Goal: Feedback & Contribution: Contribute content

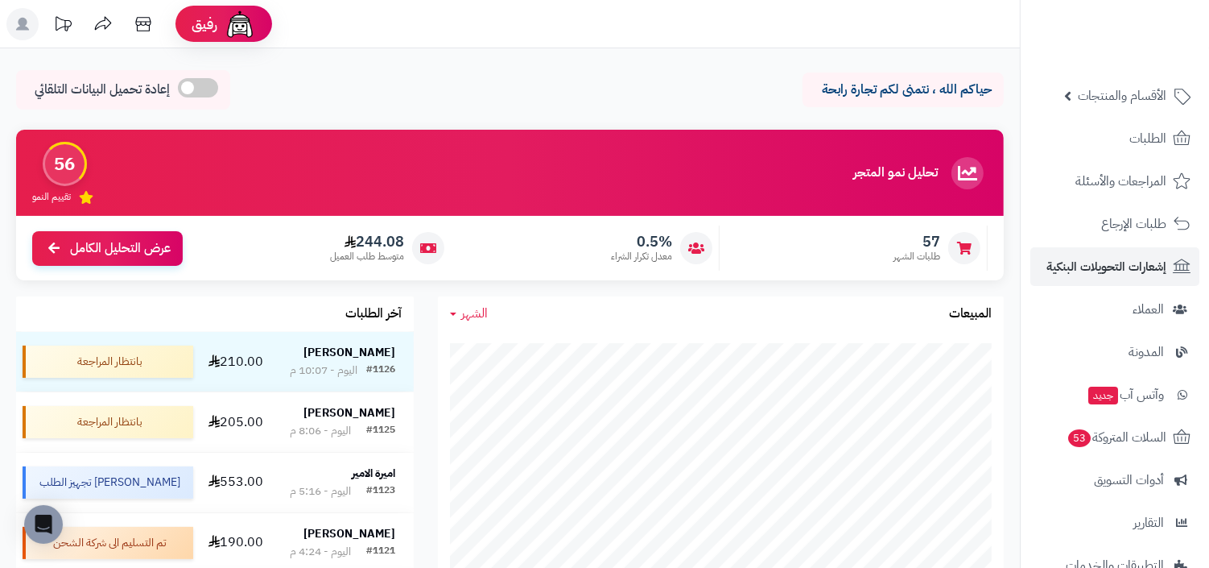
scroll to position [48, 0]
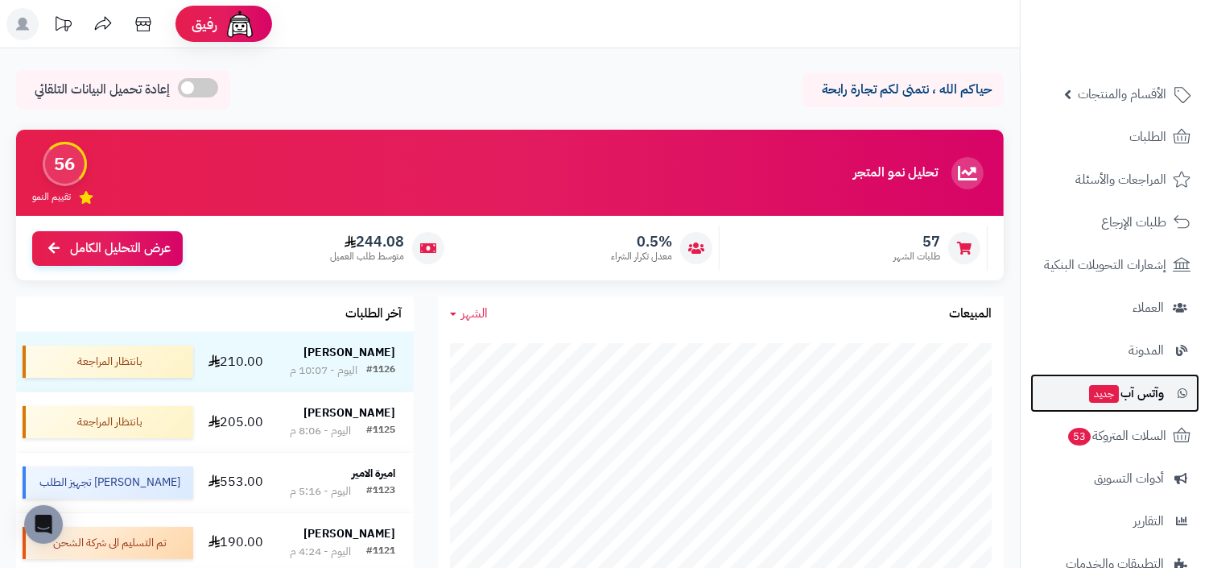
click at [1146, 396] on span "وآتس آب جديد" at bounding box center [1126, 393] width 76 height 23
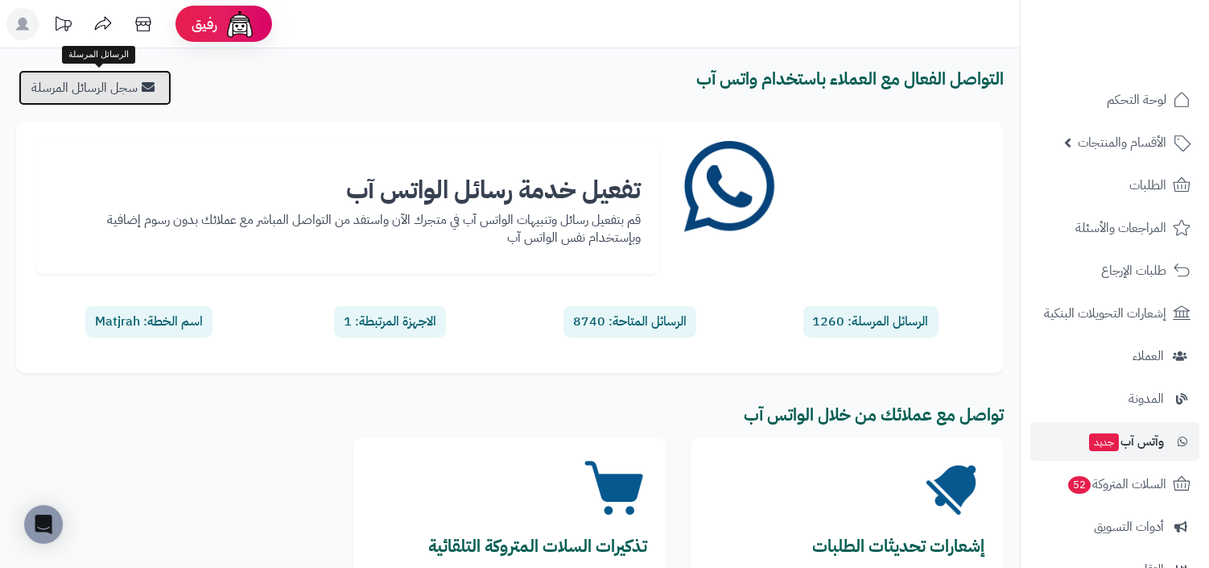
click at [143, 100] on link "سجل الرسائل المرسلة" at bounding box center [95, 87] width 153 height 35
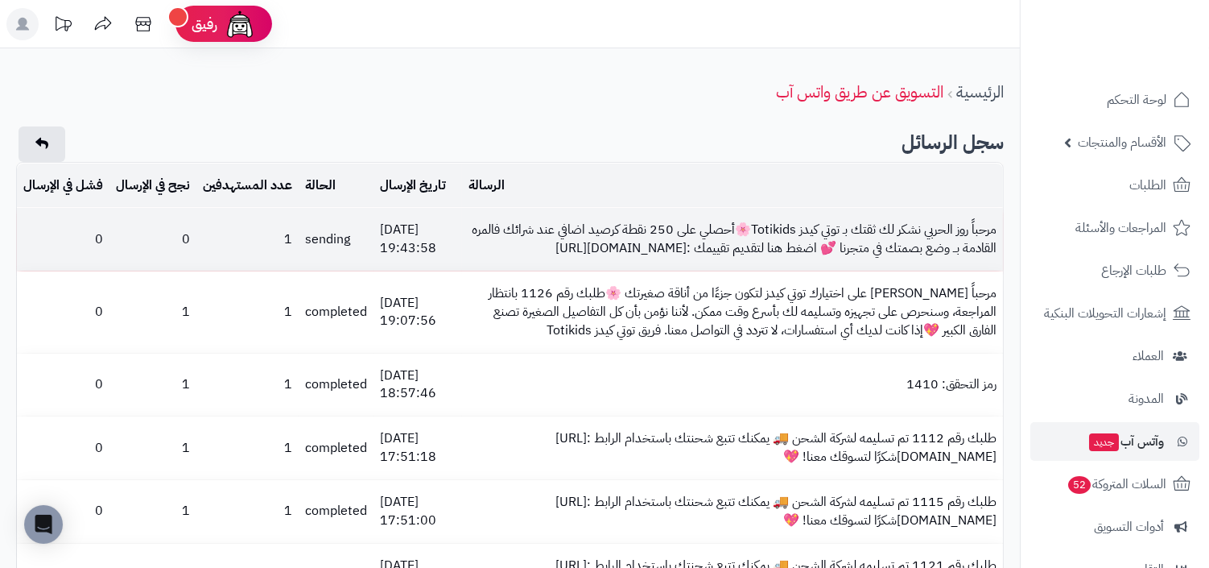
drag, startPoint x: 719, startPoint y: 269, endPoint x: 989, endPoint y: 270, distance: 269.7
click at [989, 270] on td "مرحباً روز الحربي نشكر لك ثقتك بـ توتي كيدز Totikids🌸أحصلي على 250 نقطة كرصيد ا…" at bounding box center [732, 239] width 541 height 63
copy td "ttps://toti.sa/review_order&hash=MTAzNQ=="
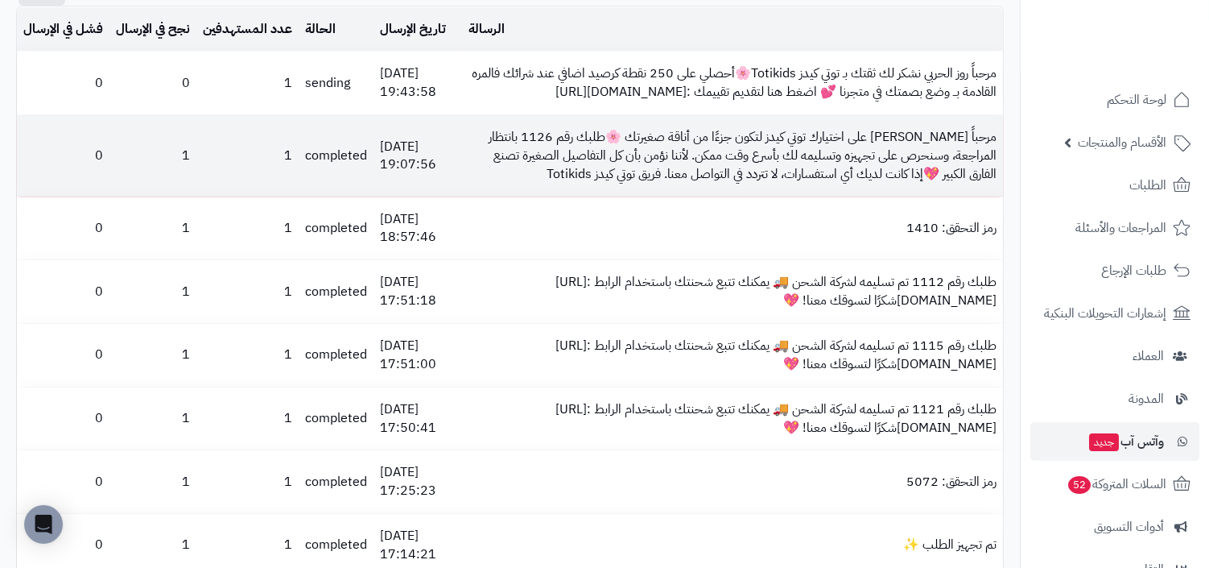
scroll to position [159, 0]
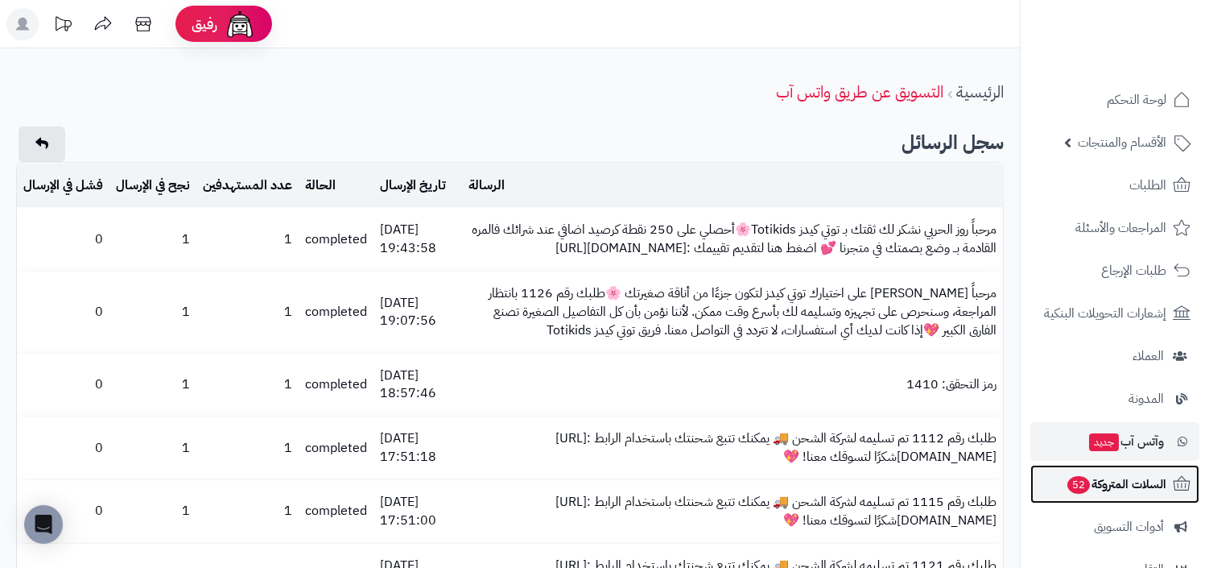
click at [1132, 467] on link "السلات المتروكة 52" at bounding box center [1115, 484] width 169 height 39
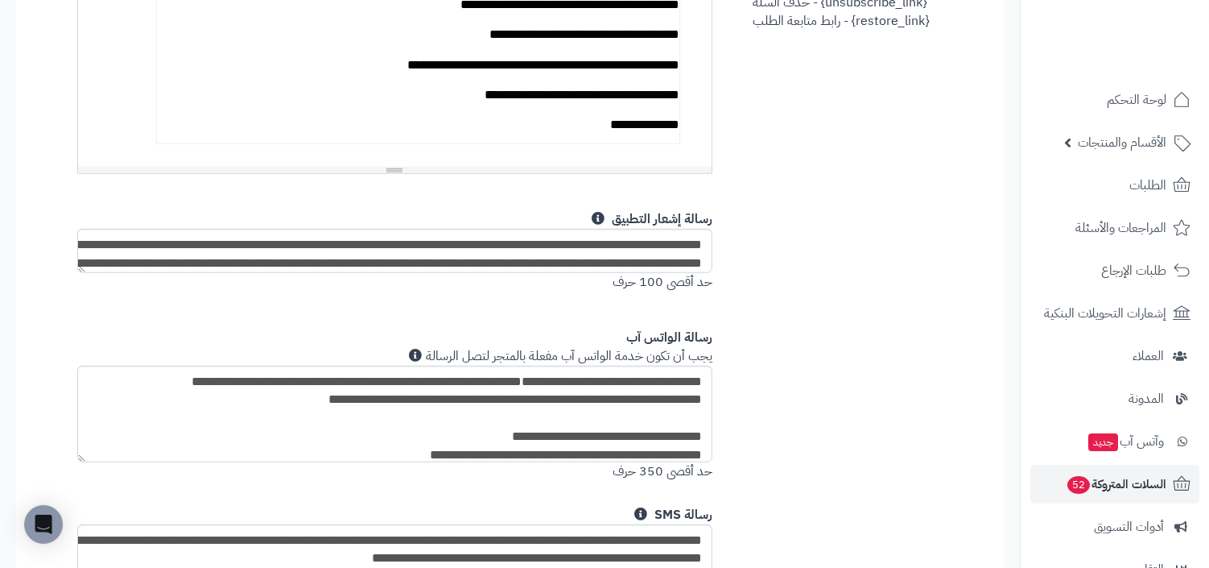
scroll to position [1136, 0]
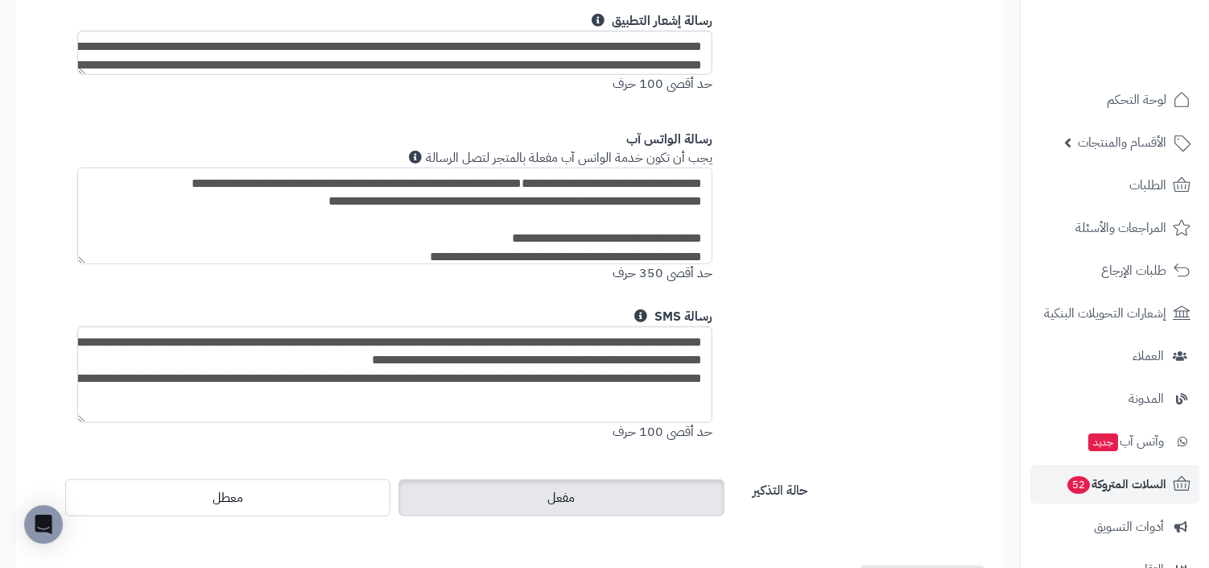
click at [622, 251] on textarea "**********" at bounding box center [394, 215] width 635 height 97
click at [642, 209] on textarea "**********" at bounding box center [394, 215] width 635 height 97
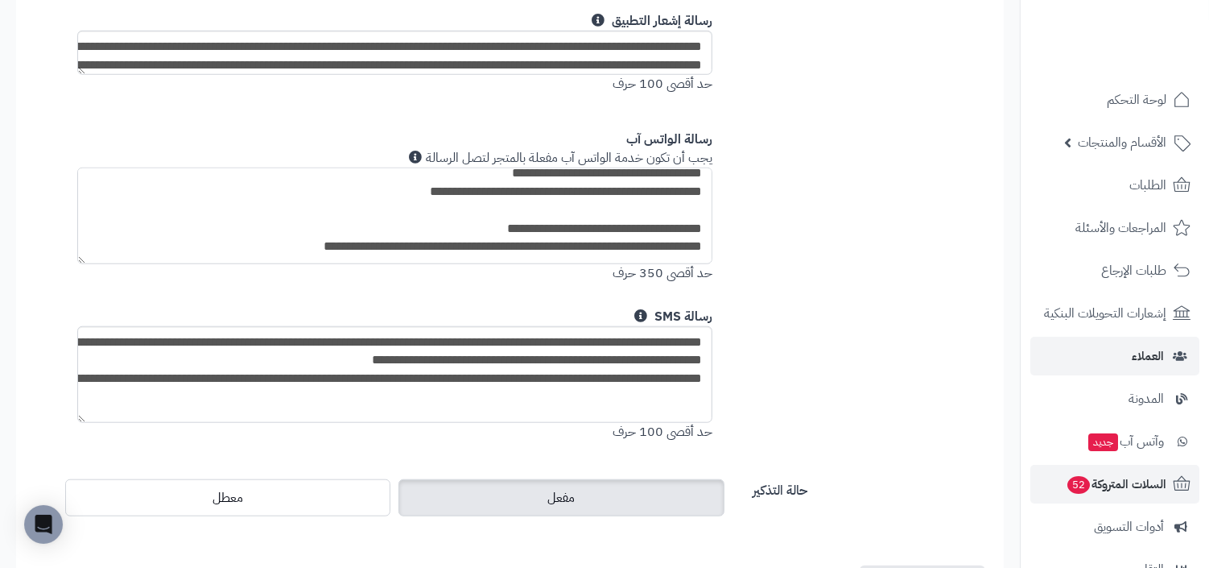
scroll to position [211, 0]
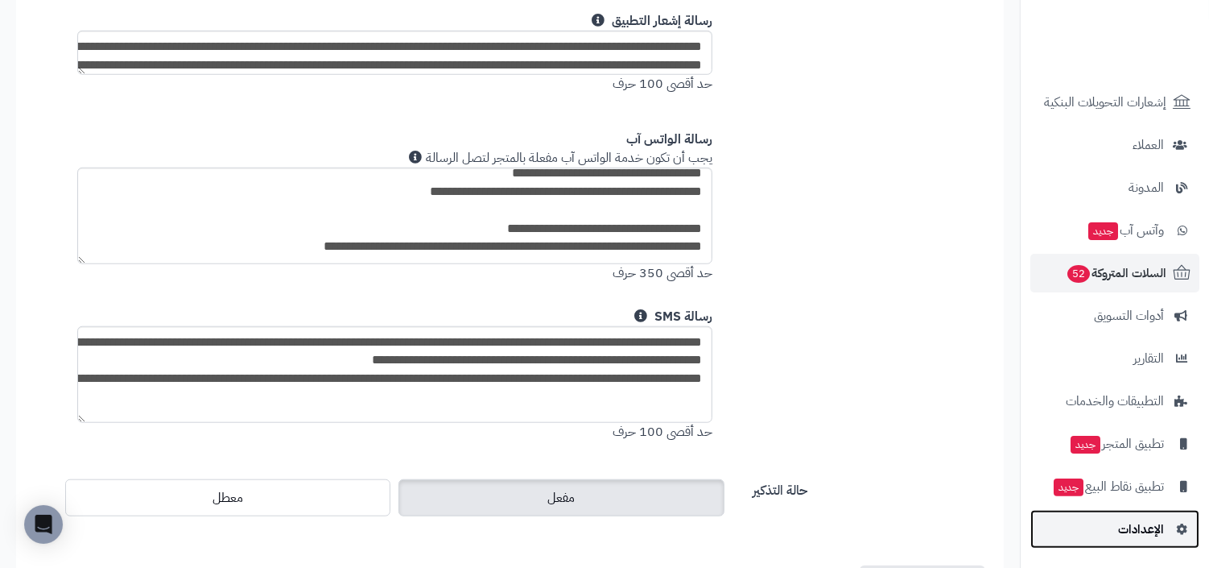
click at [1125, 531] on span "الإعدادات" at bounding box center [1141, 529] width 46 height 23
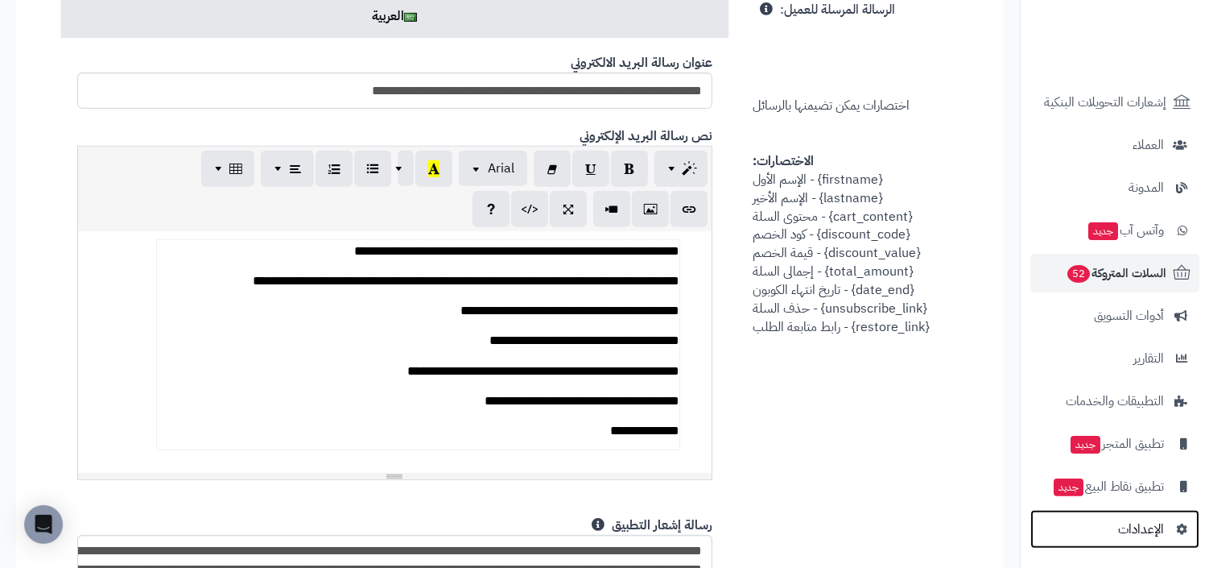
scroll to position [709, 0]
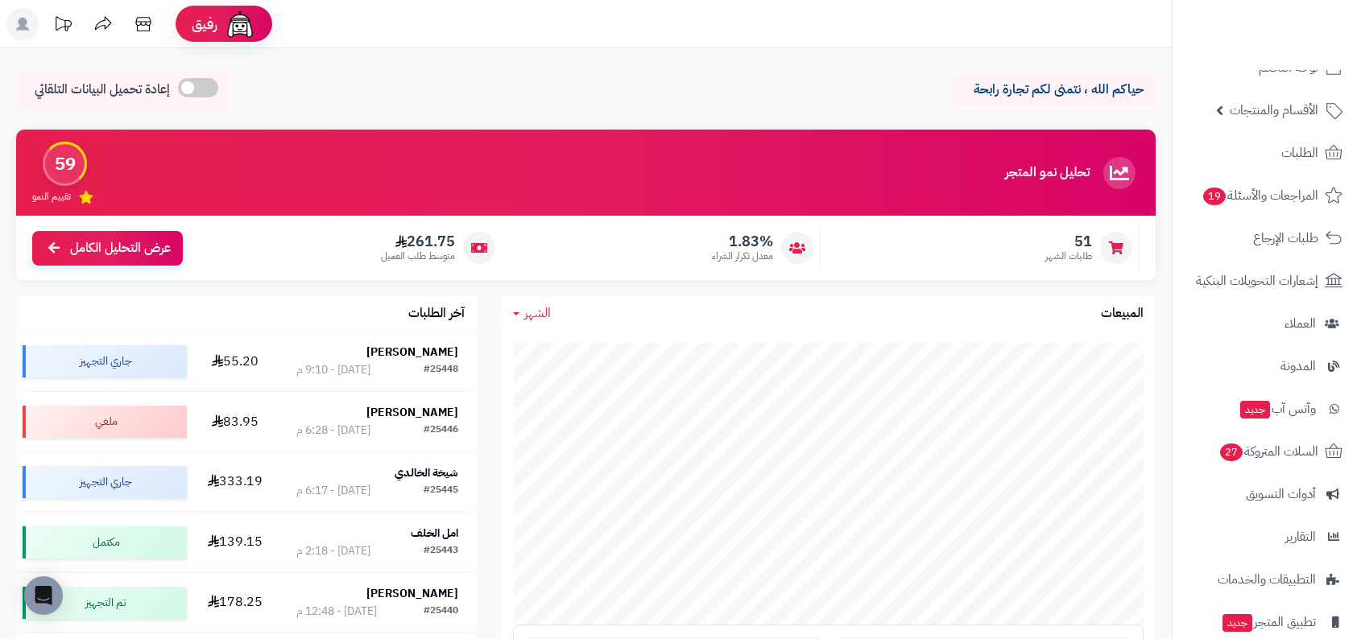
scroll to position [71, 0]
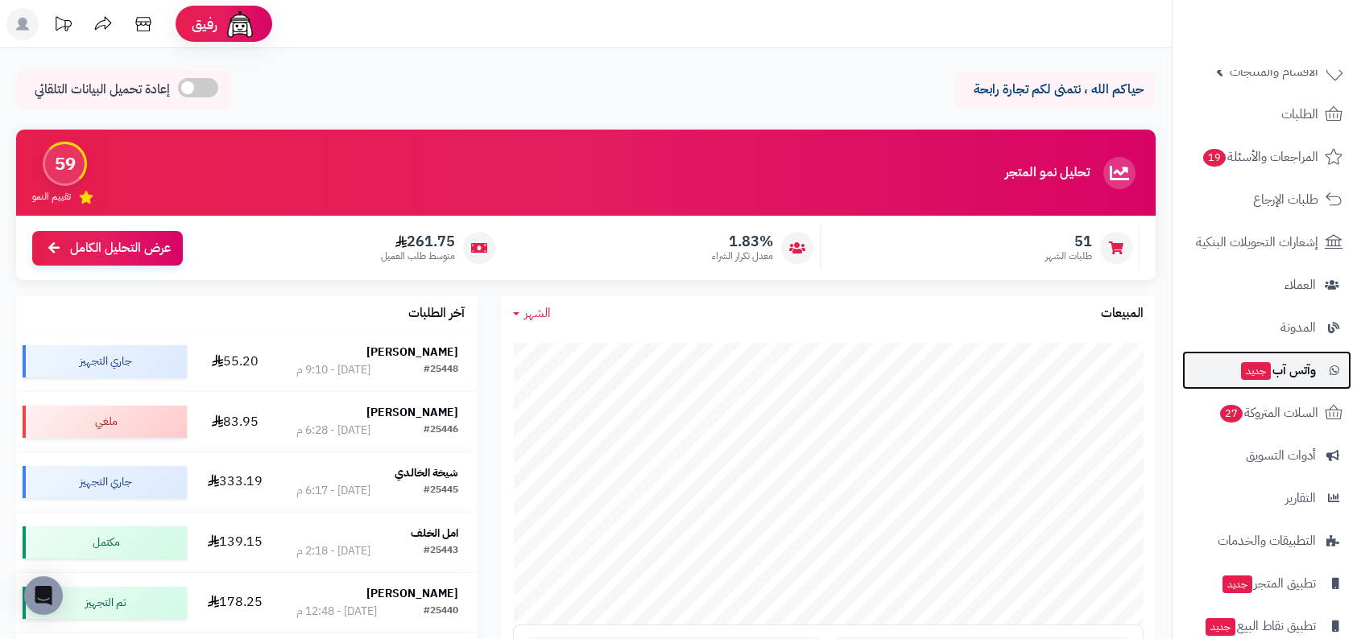
click at [1301, 379] on span "وآتس آب جديد" at bounding box center [1277, 370] width 76 height 23
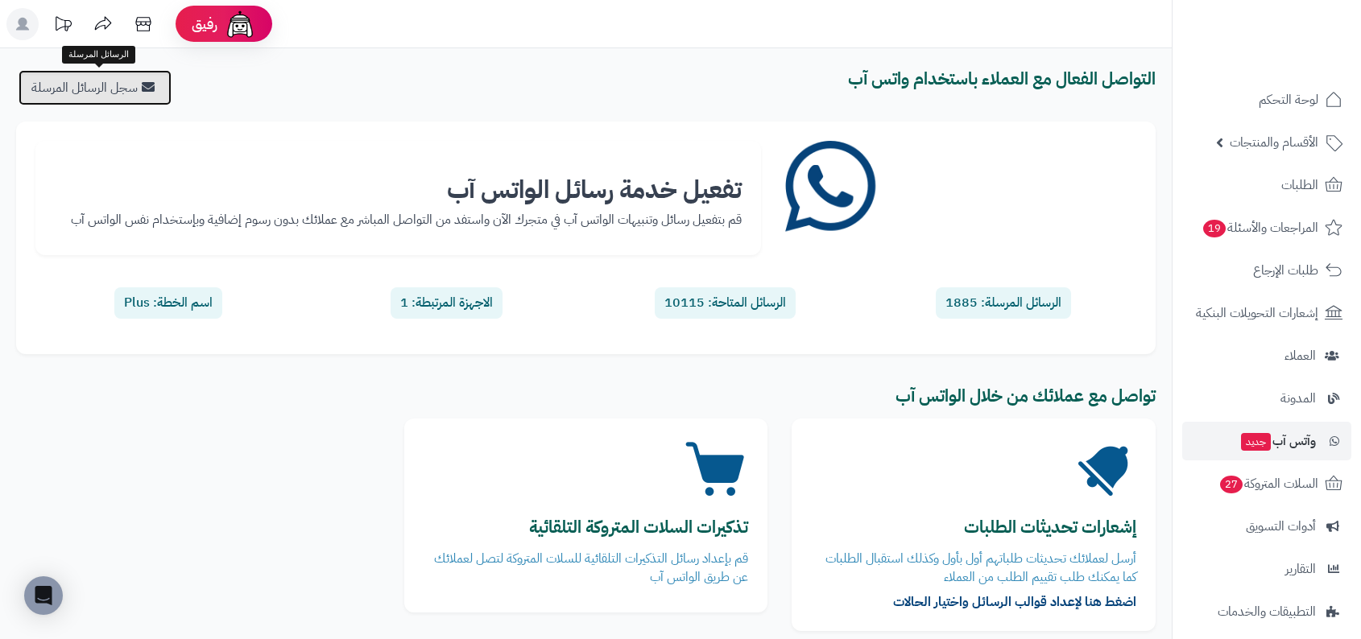
click at [158, 92] on link "سجل الرسائل المرسلة" at bounding box center [95, 87] width 153 height 35
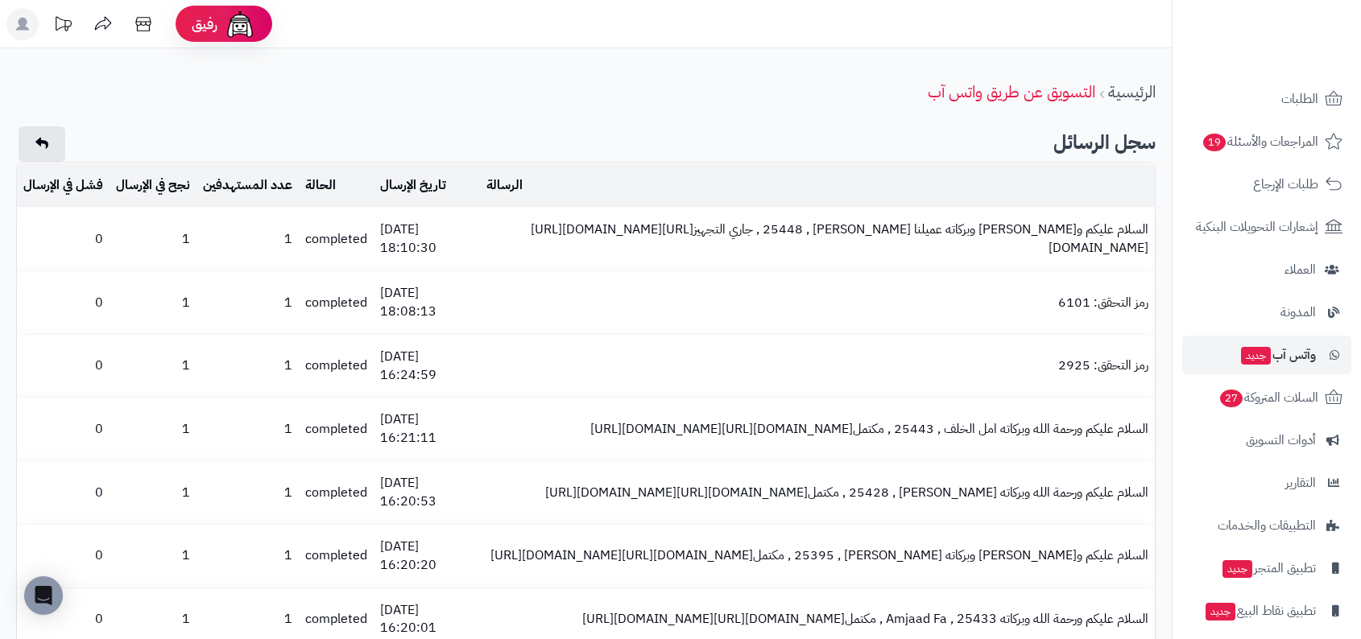
scroll to position [140, 0]
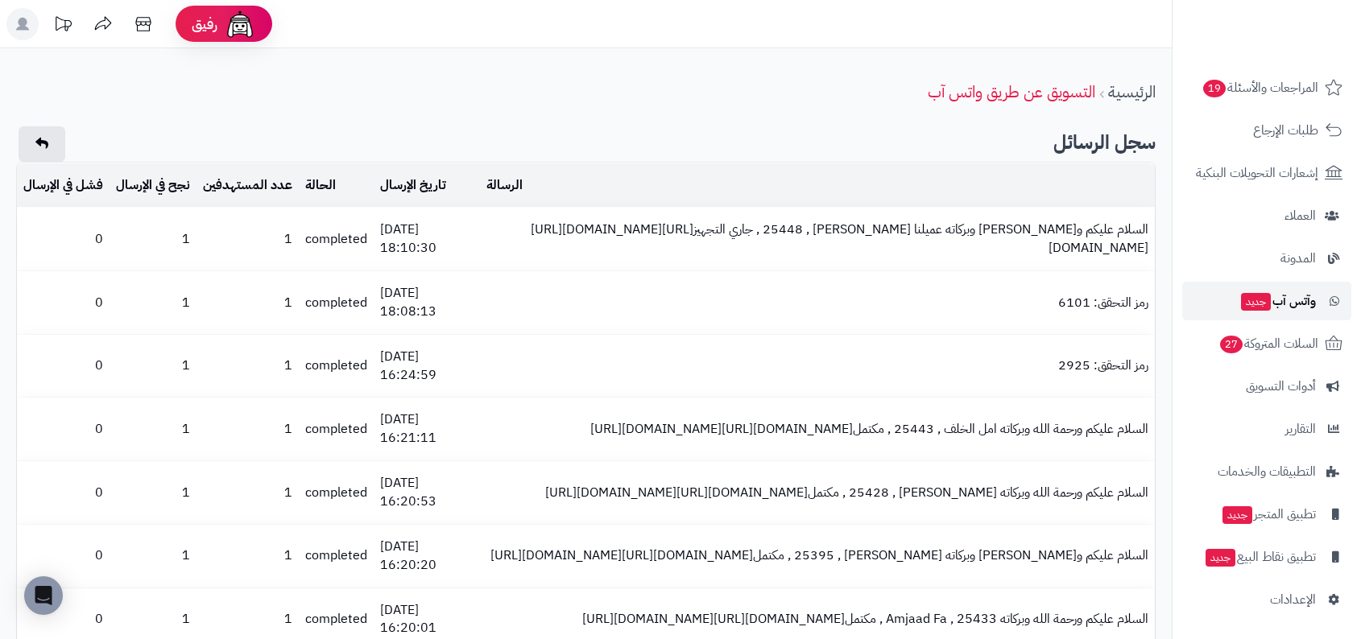
click at [1296, 302] on span "وآتس آب جديد" at bounding box center [1277, 301] width 76 height 23
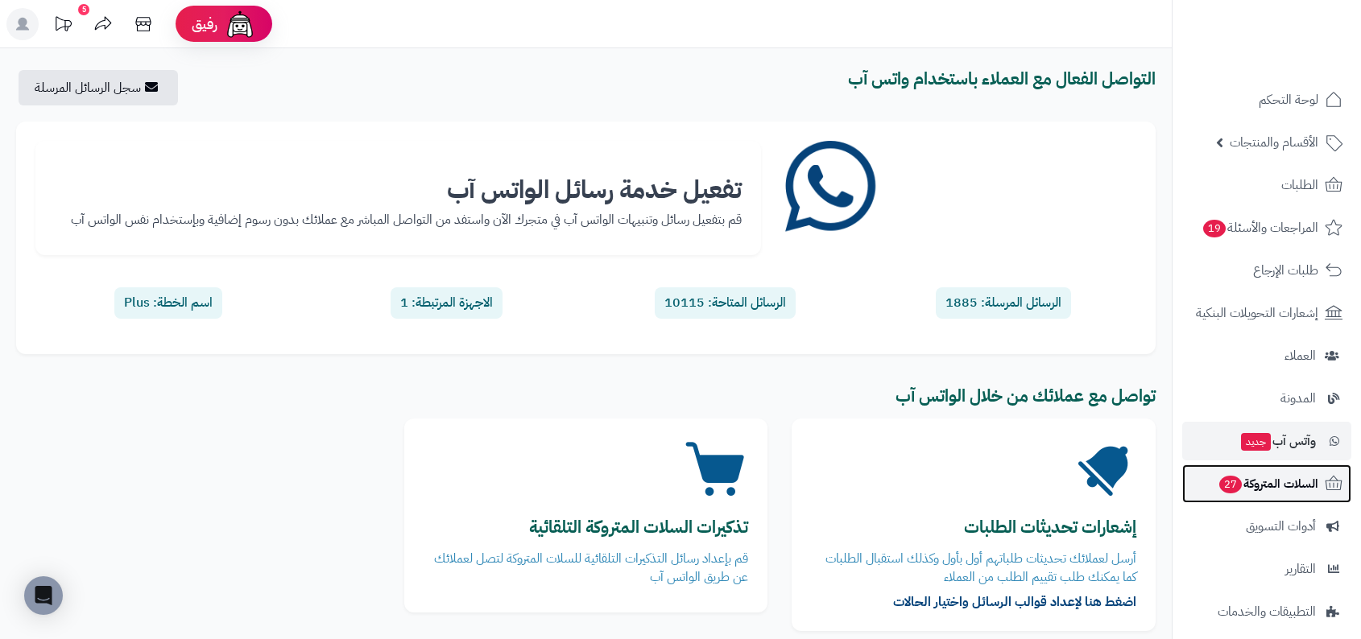
click at [1275, 488] on span "السلات المتروكة 27" at bounding box center [1267, 484] width 101 height 23
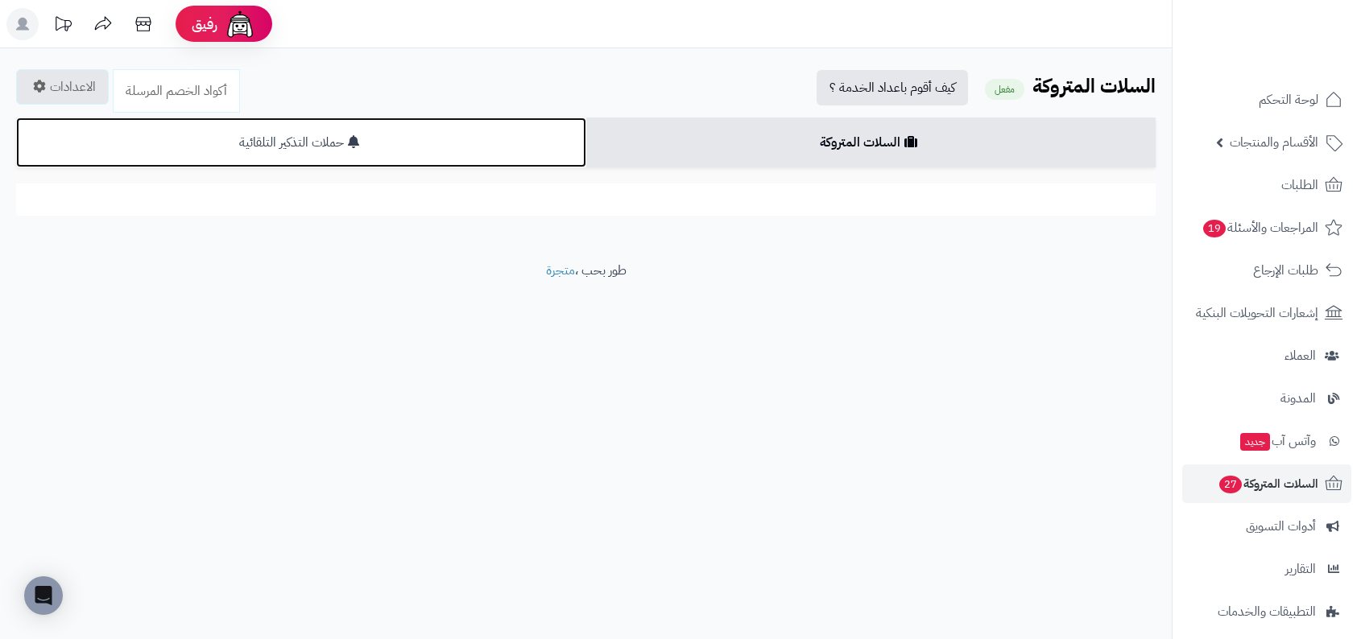
click at [448, 142] on link "حملات التذكير التلقائية" at bounding box center [301, 143] width 570 height 50
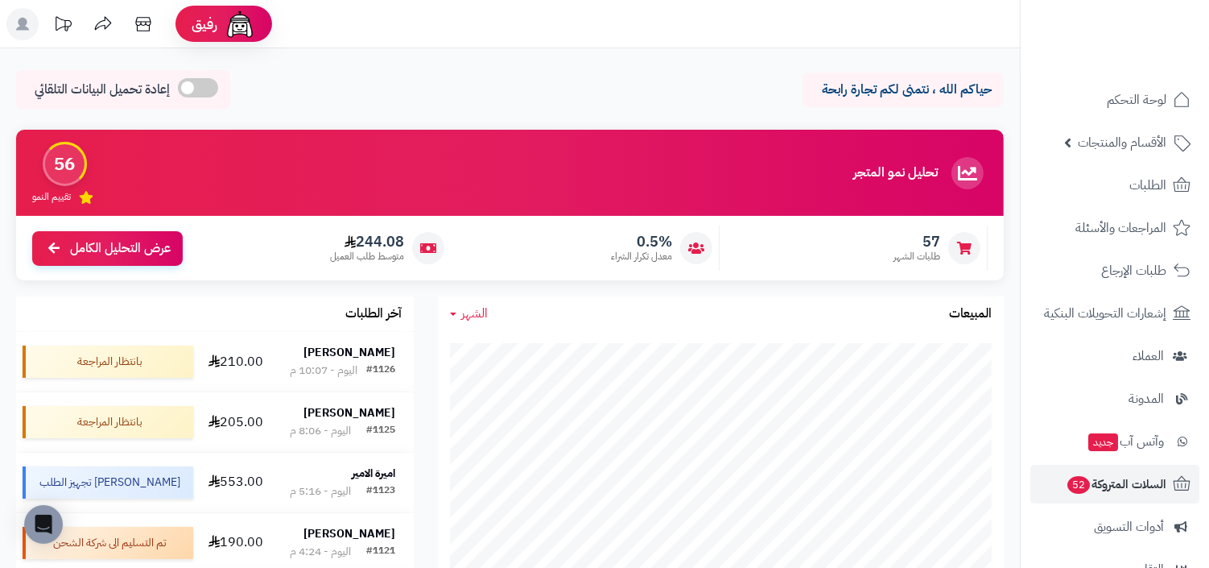
scroll to position [211, 0]
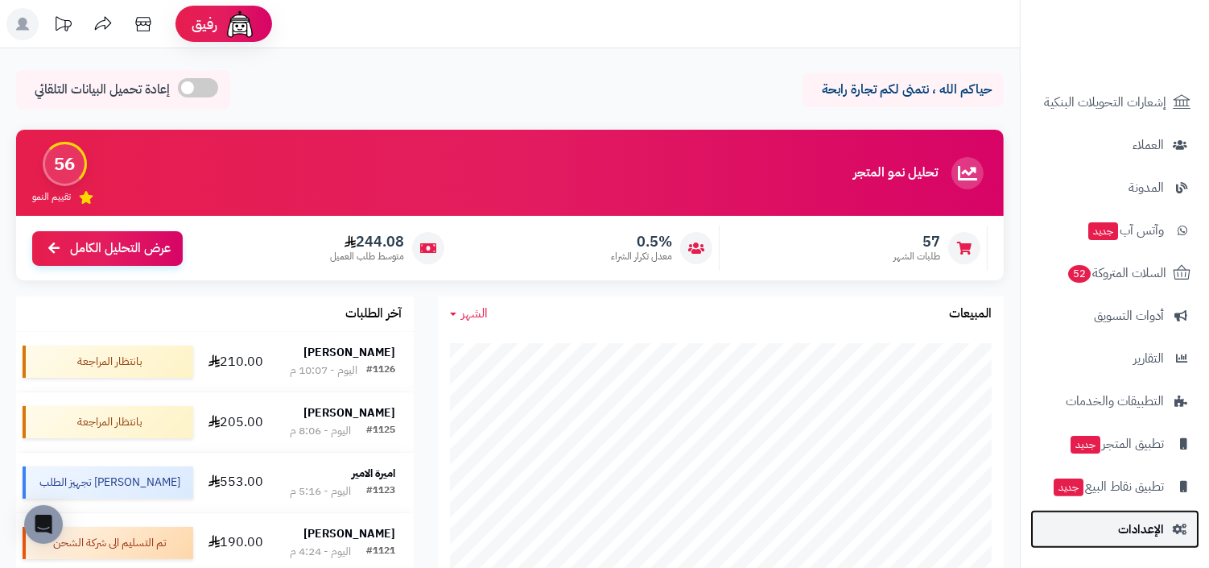
click at [1149, 522] on span "الإعدادات" at bounding box center [1141, 529] width 46 height 23
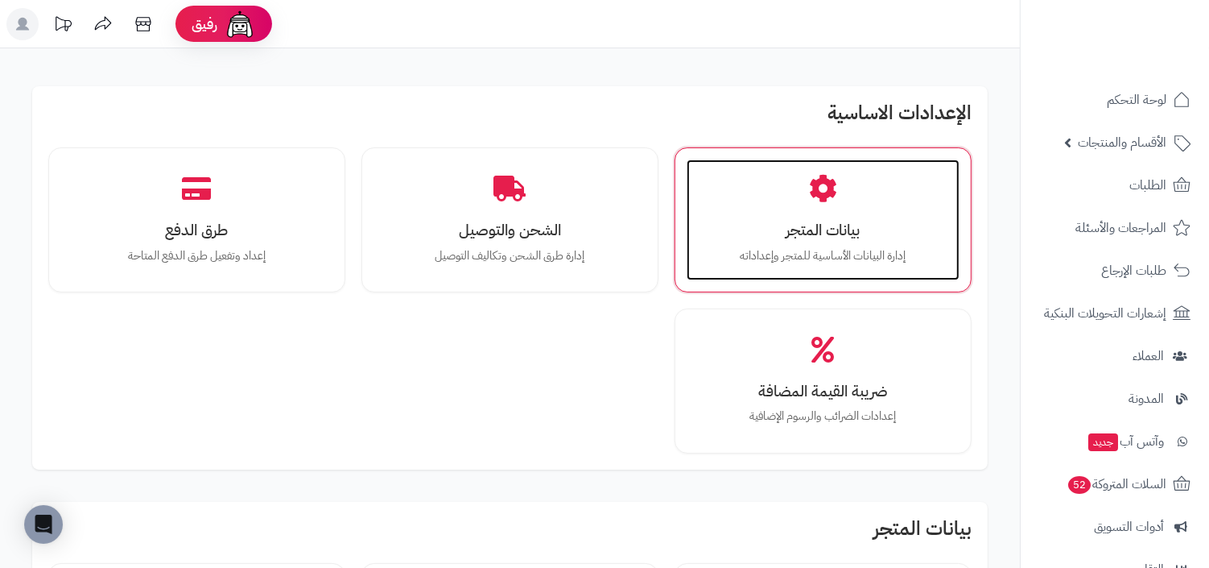
click at [769, 222] on h3 "بيانات المتجر" at bounding box center [823, 229] width 241 height 17
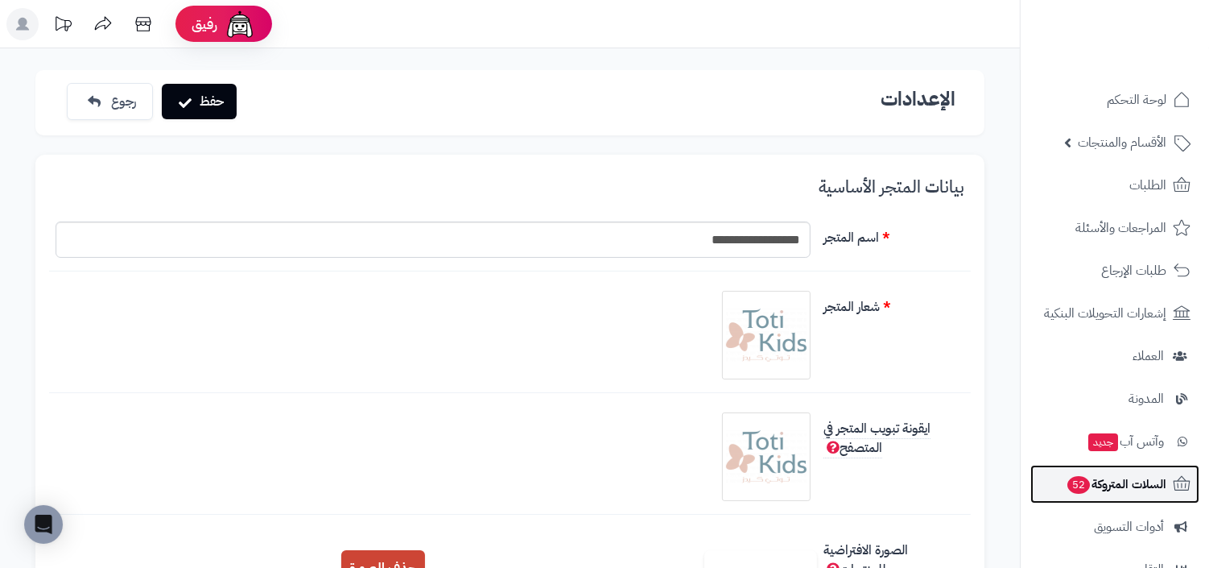
click at [1063, 486] on link "السلات المتروكة 52" at bounding box center [1115, 484] width 169 height 39
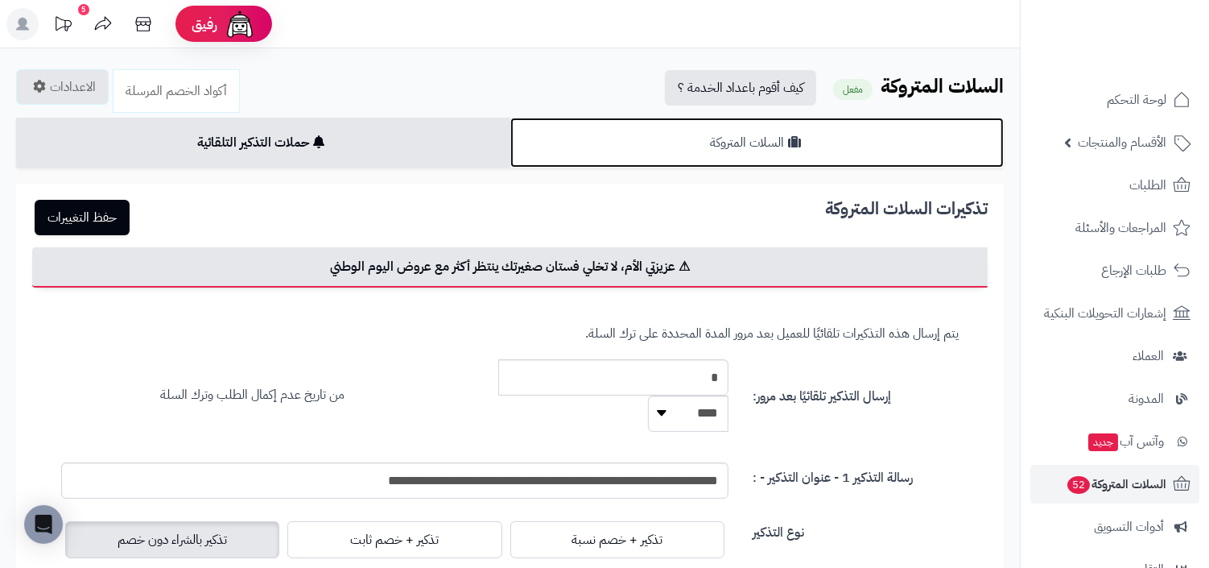
click at [724, 160] on link "السلات المتروكة" at bounding box center [757, 143] width 494 height 50
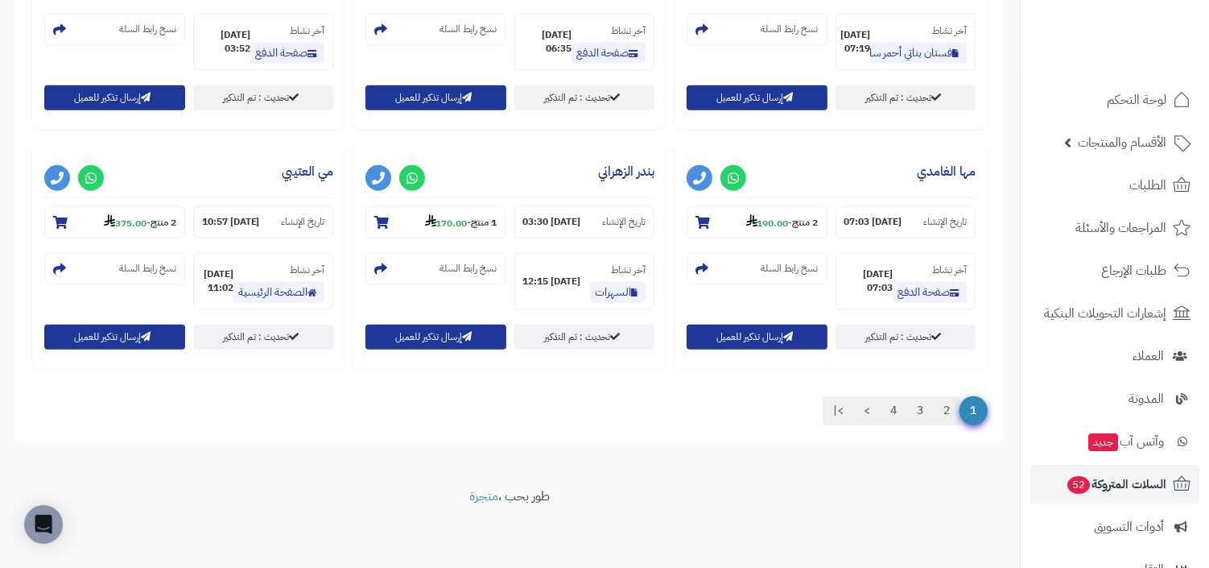
scroll to position [1741, 0]
click at [830, 416] on link ">|" at bounding box center [838, 410] width 31 height 29
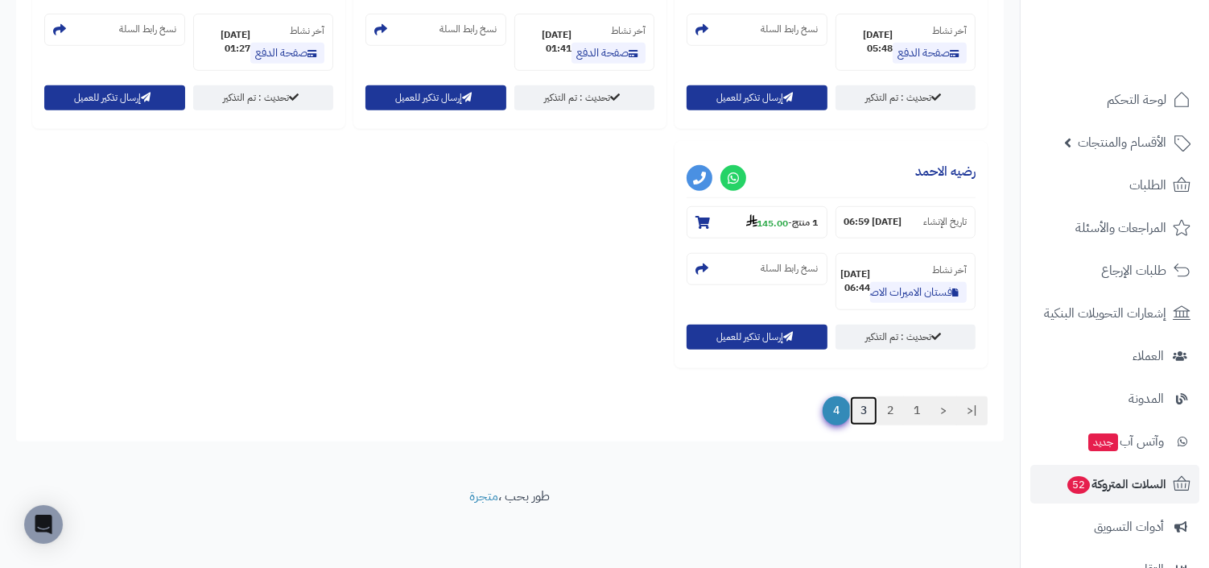
click at [863, 415] on link "3" at bounding box center [863, 410] width 27 height 29
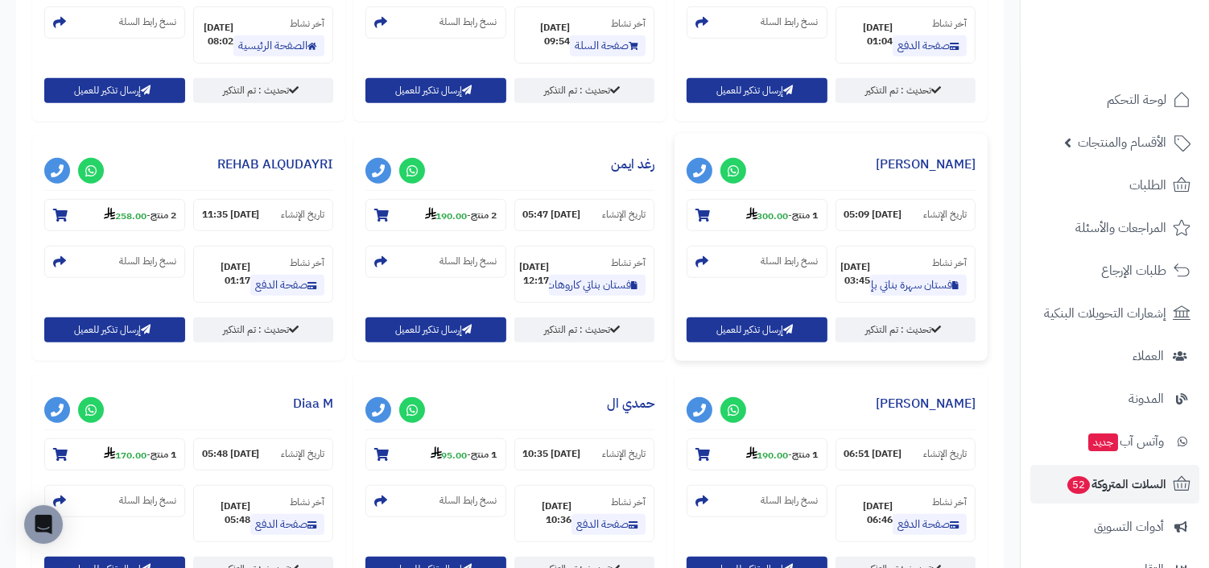
click at [858, 260] on strong "06-10-25 03:45" at bounding box center [856, 273] width 30 height 27
click at [897, 246] on section "آخر نشاط فستان سهرة بناتي بإطلالة ملكية وبتطريز فضي 832 06-10-25 03:45" at bounding box center [906, 274] width 140 height 57
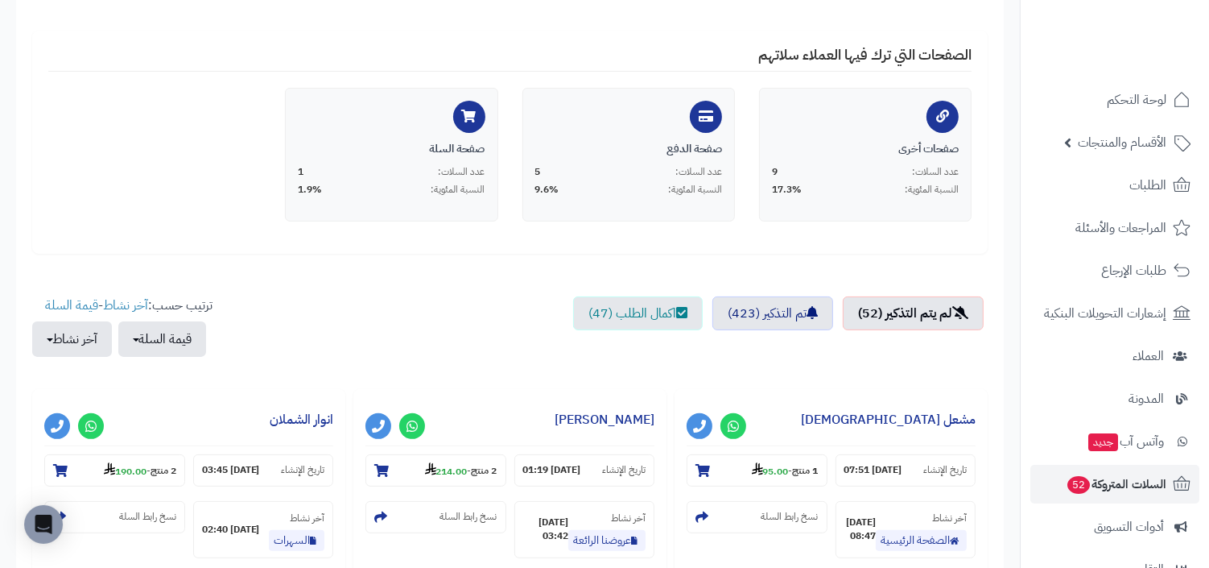
scroll to position [413, 0]
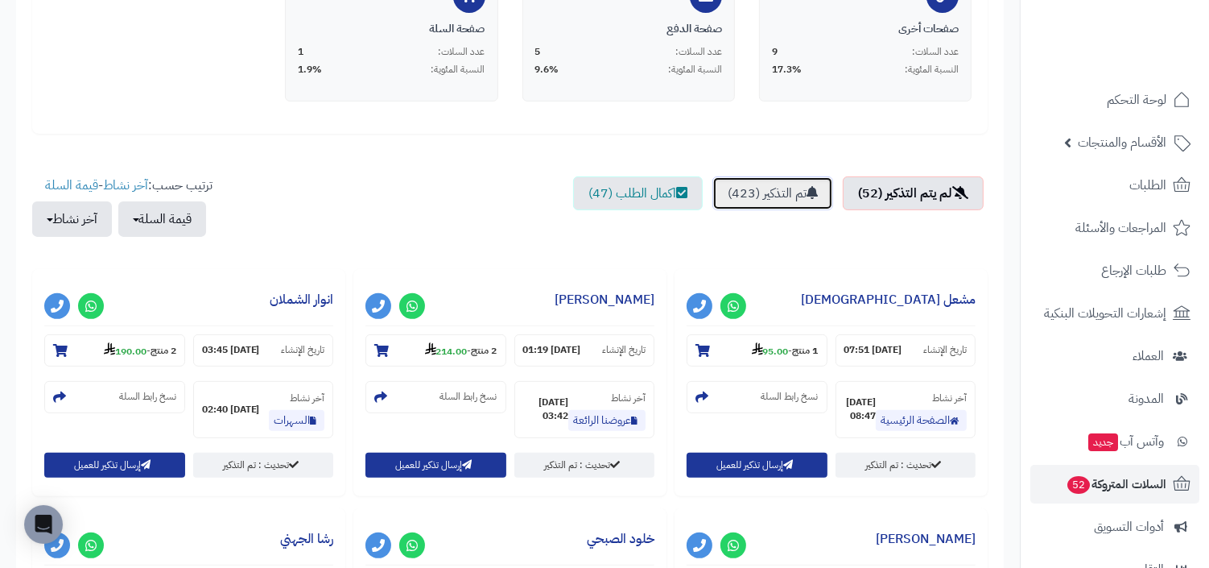
click at [793, 189] on link "تم التذكير (423)" at bounding box center [773, 193] width 121 height 34
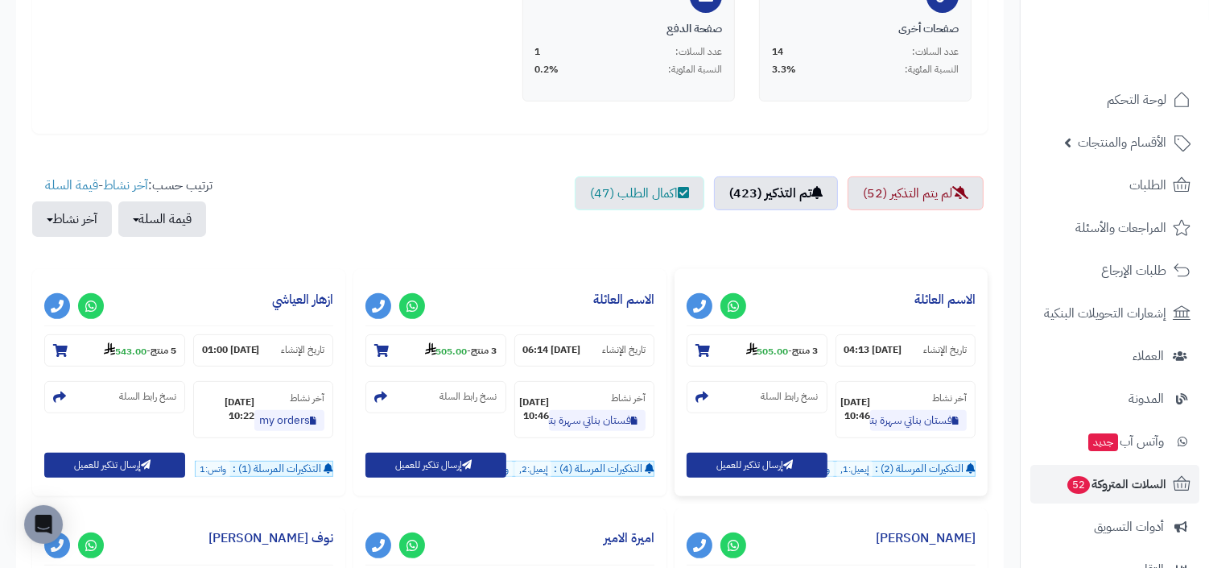
click at [863, 345] on strong "12-09-25 04:13" at bounding box center [874, 350] width 58 height 14
click at [858, 246] on ul "لم يتم التذكير (52) تم التذكير (423) اكمال الطلب (47)" at bounding box center [510, 214] width 956 height 76
click at [860, 395] on strong "08-10-25 10:46" at bounding box center [856, 408] width 30 height 27
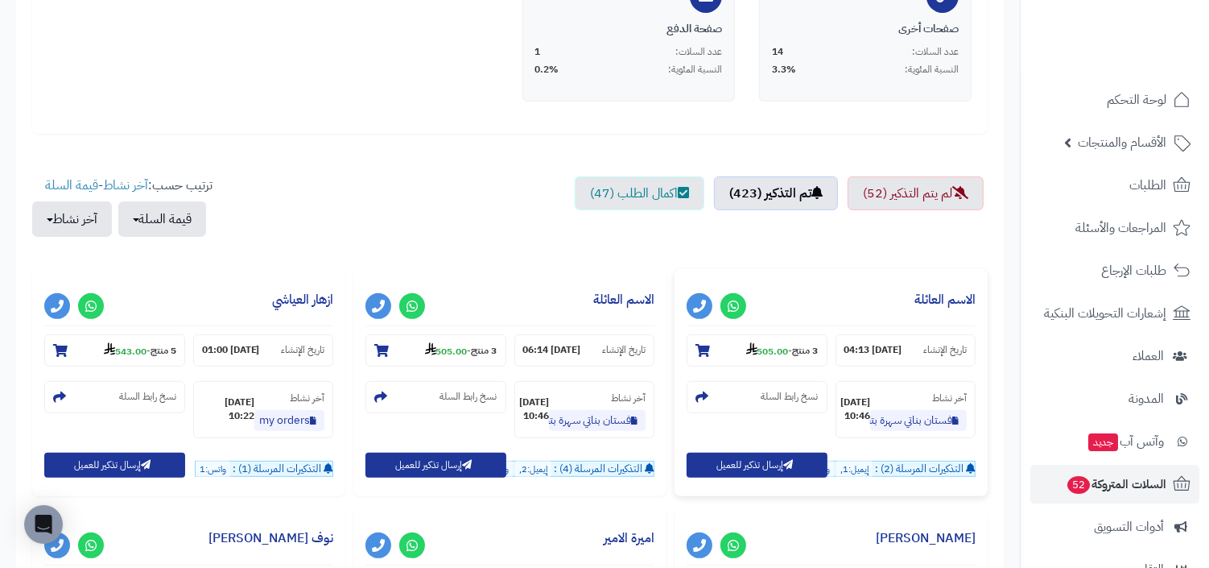
click at [860, 395] on strong "08-10-25 10:46" at bounding box center [856, 408] width 30 height 27
click at [873, 347] on strong "12-09-25 04:13" at bounding box center [874, 350] width 58 height 14
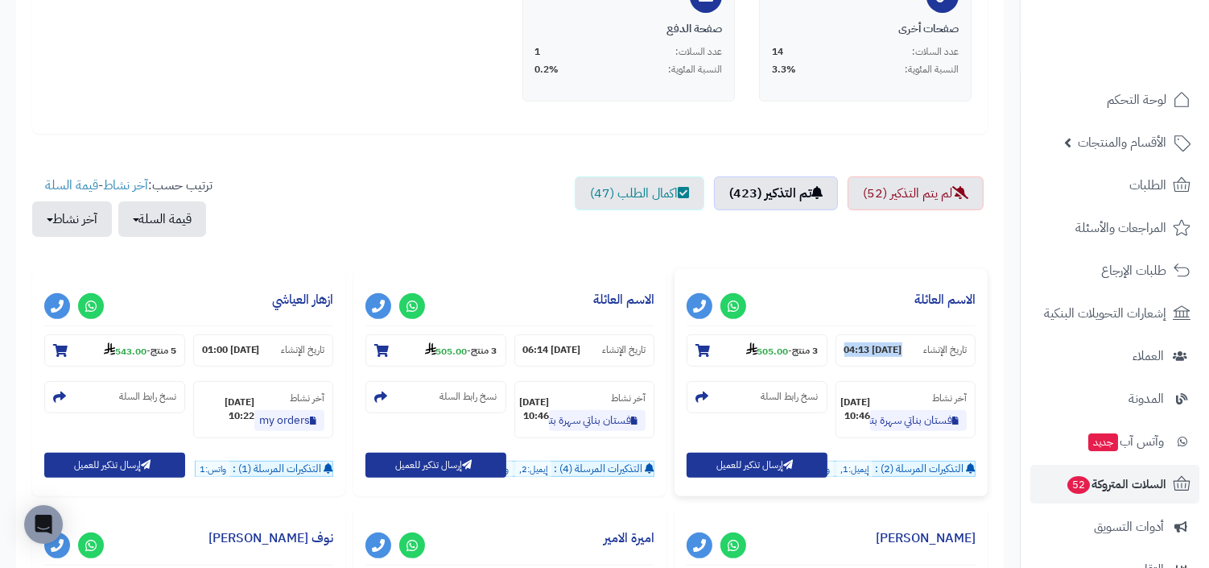
click at [823, 275] on div "**********" at bounding box center [831, 382] width 313 height 227
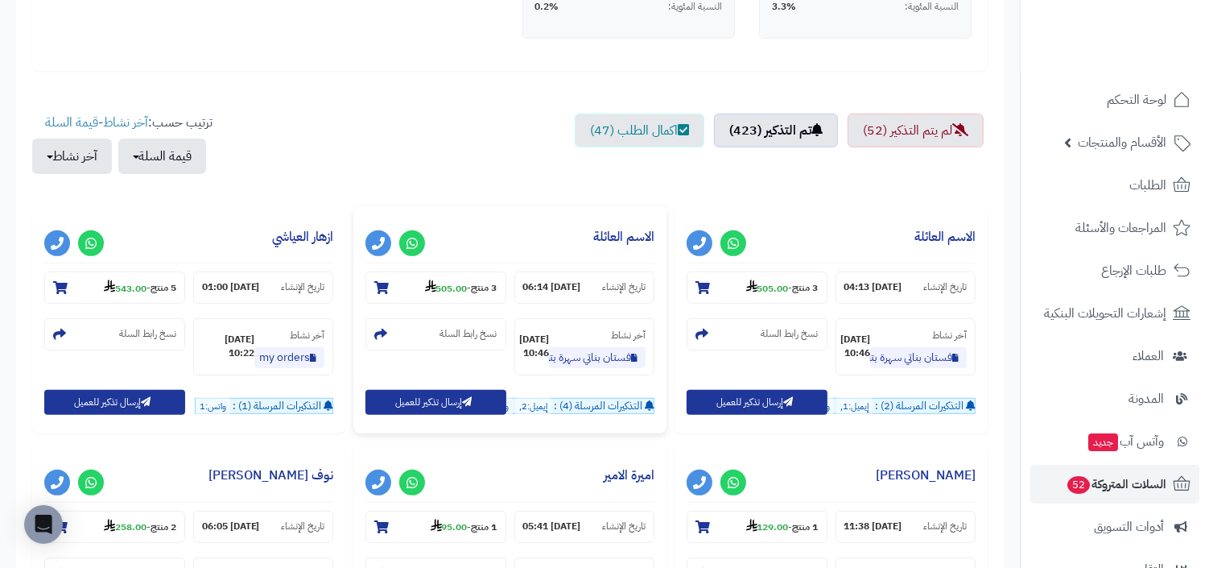
scroll to position [473, 0]
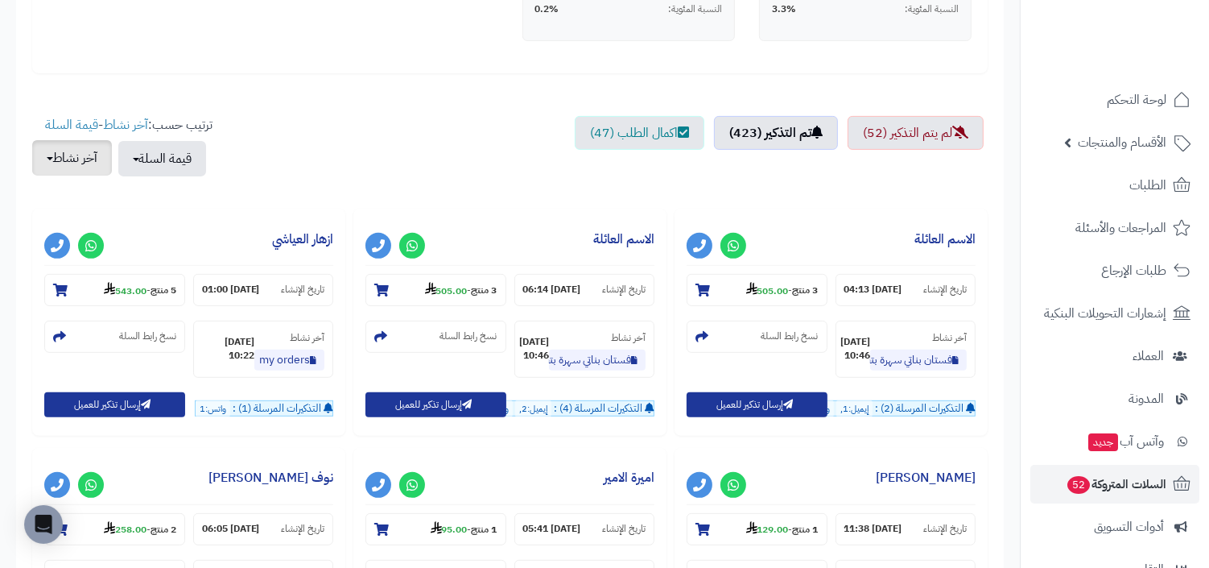
click at [101, 163] on button "آخر نشاط" at bounding box center [72, 157] width 80 height 35
click at [291, 186] on ul "لم يتم التذكير (52) تم التذكير (423) اكمال الطلب (47)" at bounding box center [510, 154] width 956 height 76
click at [122, 124] on link "آخر نشاط" at bounding box center [125, 124] width 45 height 19
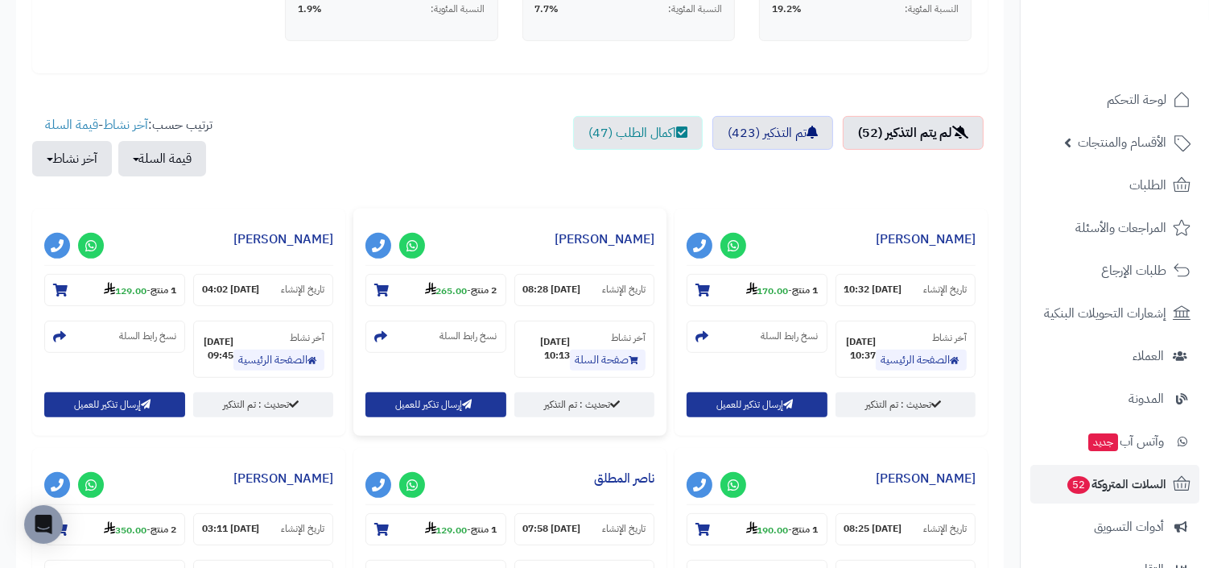
click at [559, 344] on strong "08-10-25 10:13" at bounding box center [546, 348] width 47 height 27
click at [795, 210] on div "**********" at bounding box center [831, 322] width 313 height 227
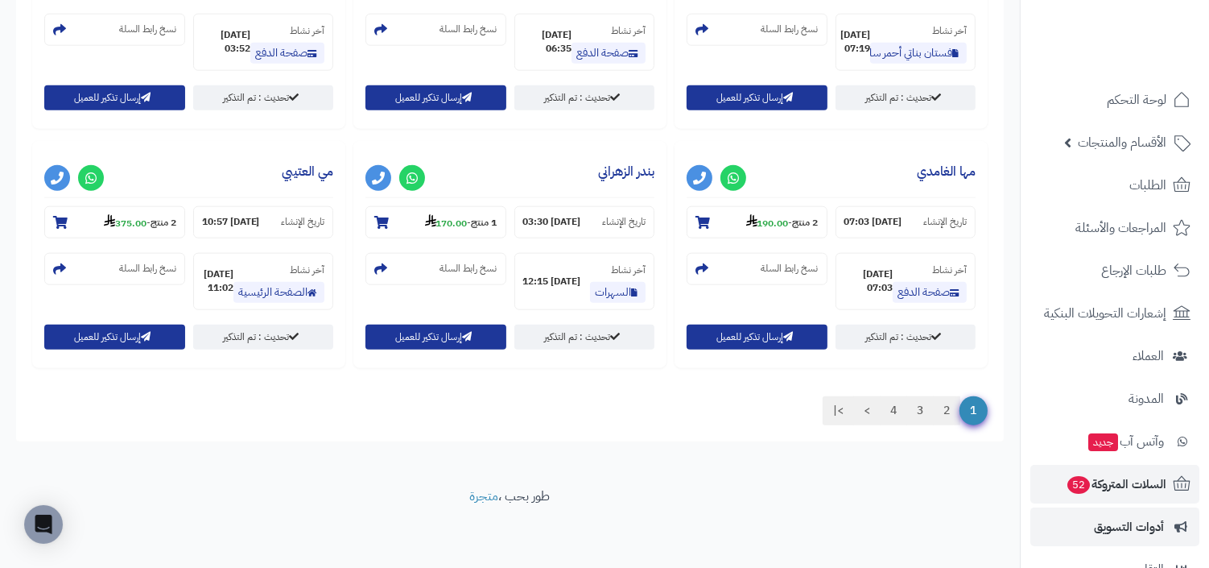
scroll to position [211, 0]
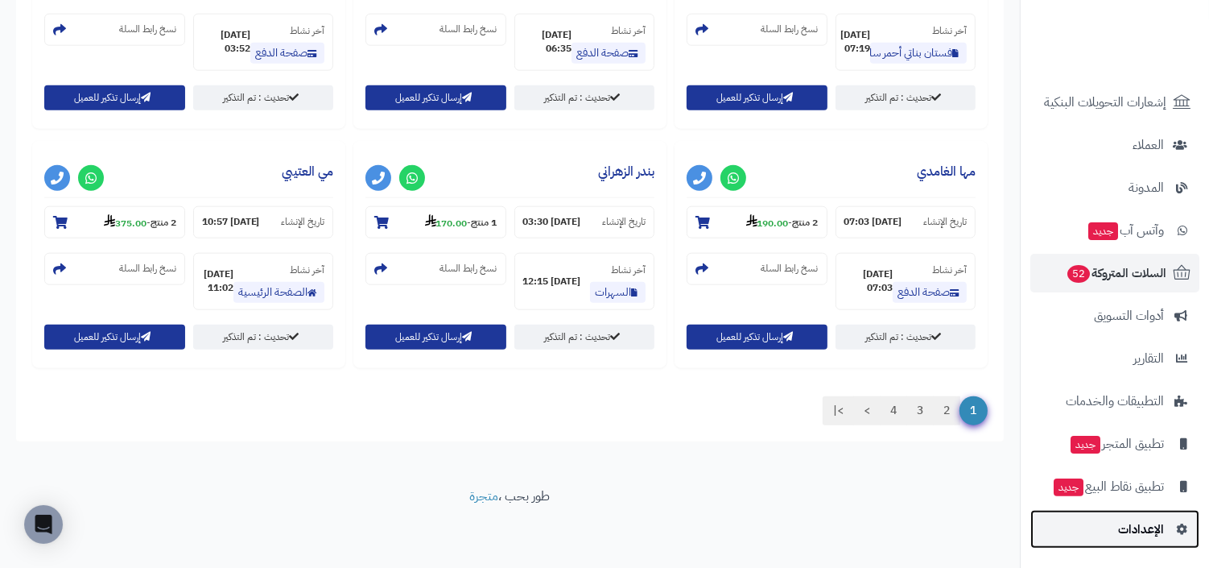
click at [1132, 520] on span "الإعدادات" at bounding box center [1141, 529] width 46 height 23
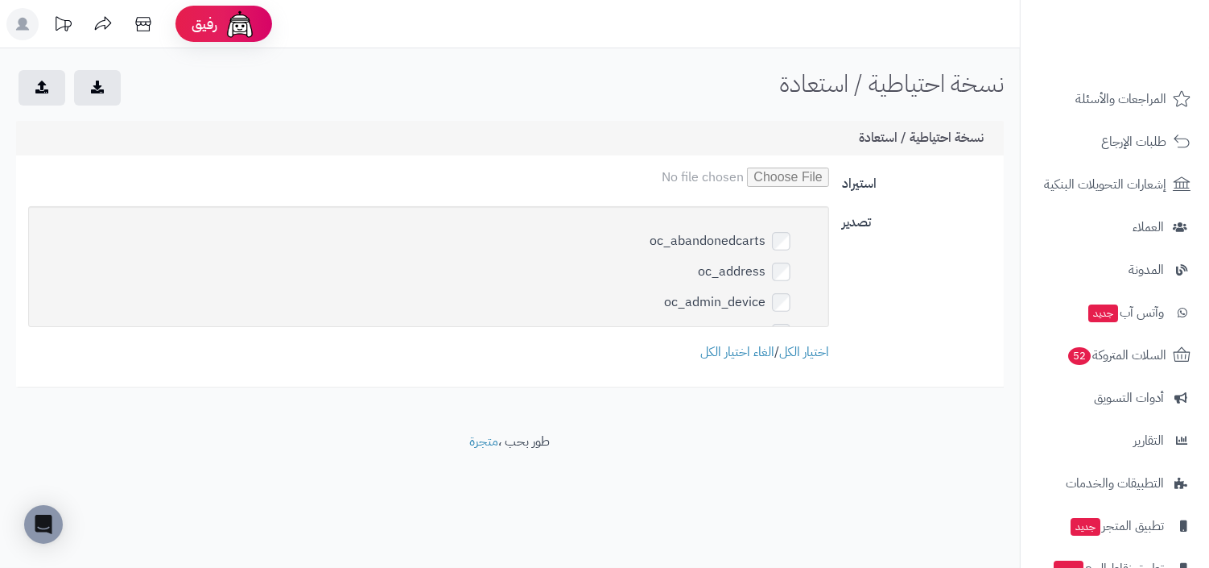
scroll to position [211, 0]
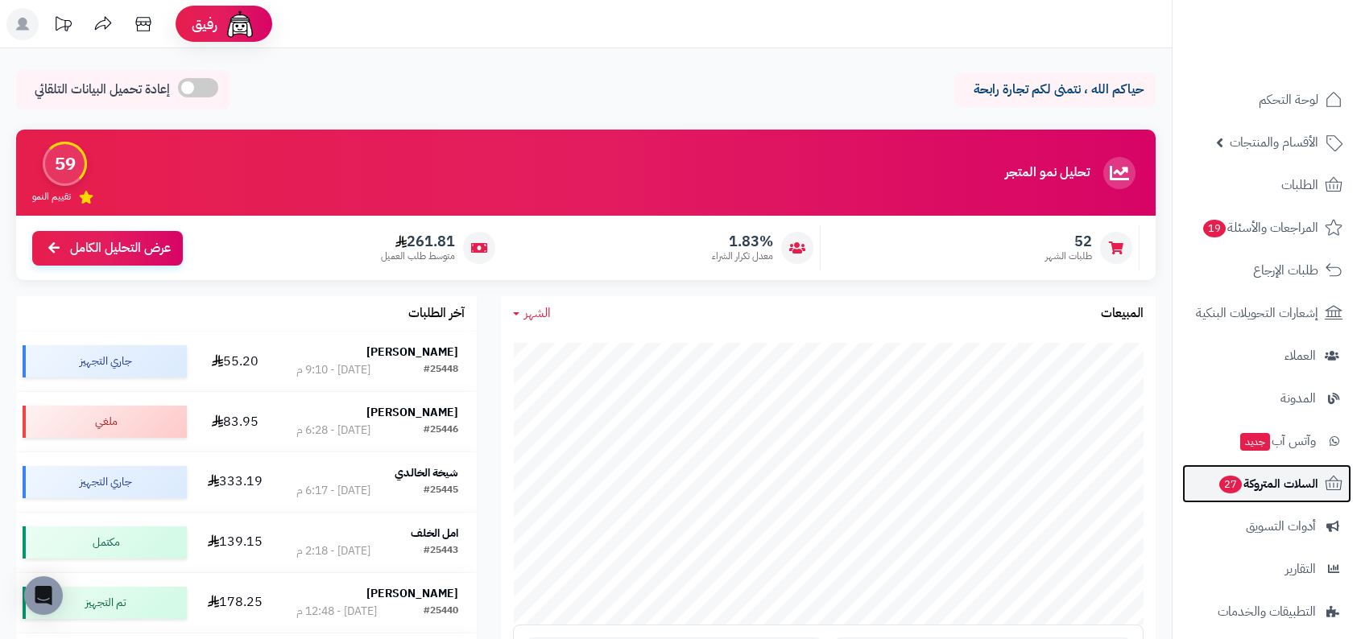
click at [1253, 481] on span "السلات المتروكة 27" at bounding box center [1267, 484] width 101 height 23
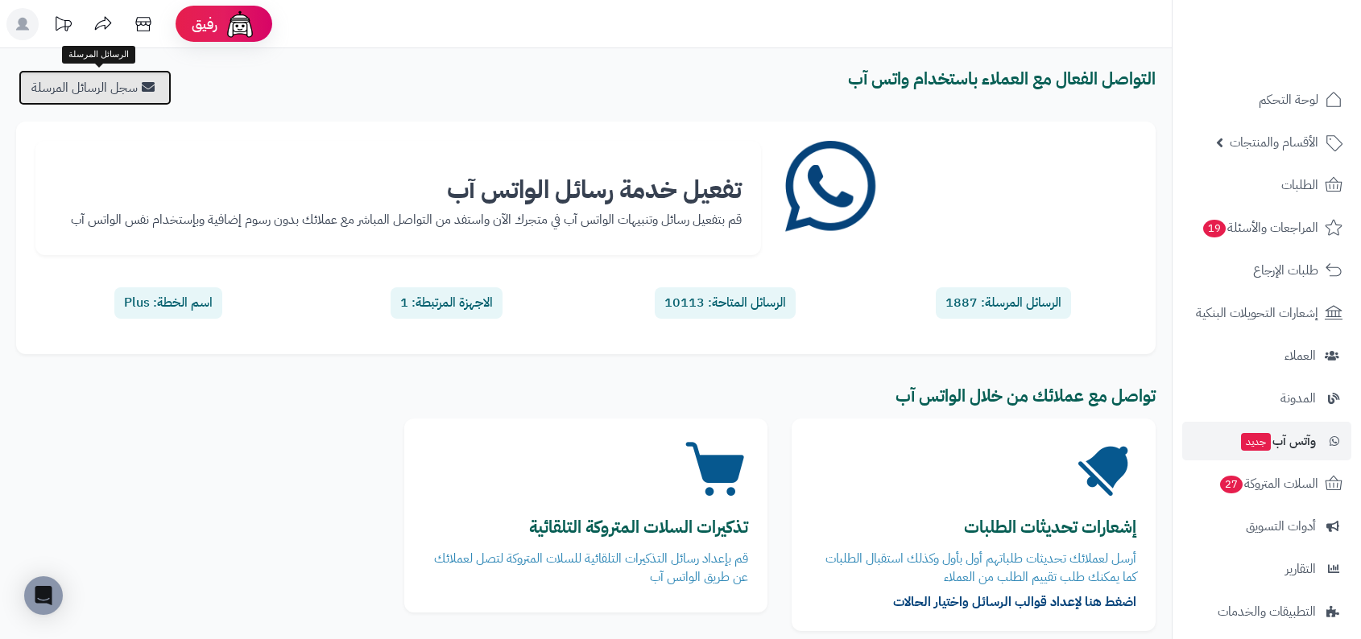
click at [123, 80] on link "سجل الرسائل المرسلة" at bounding box center [95, 87] width 153 height 35
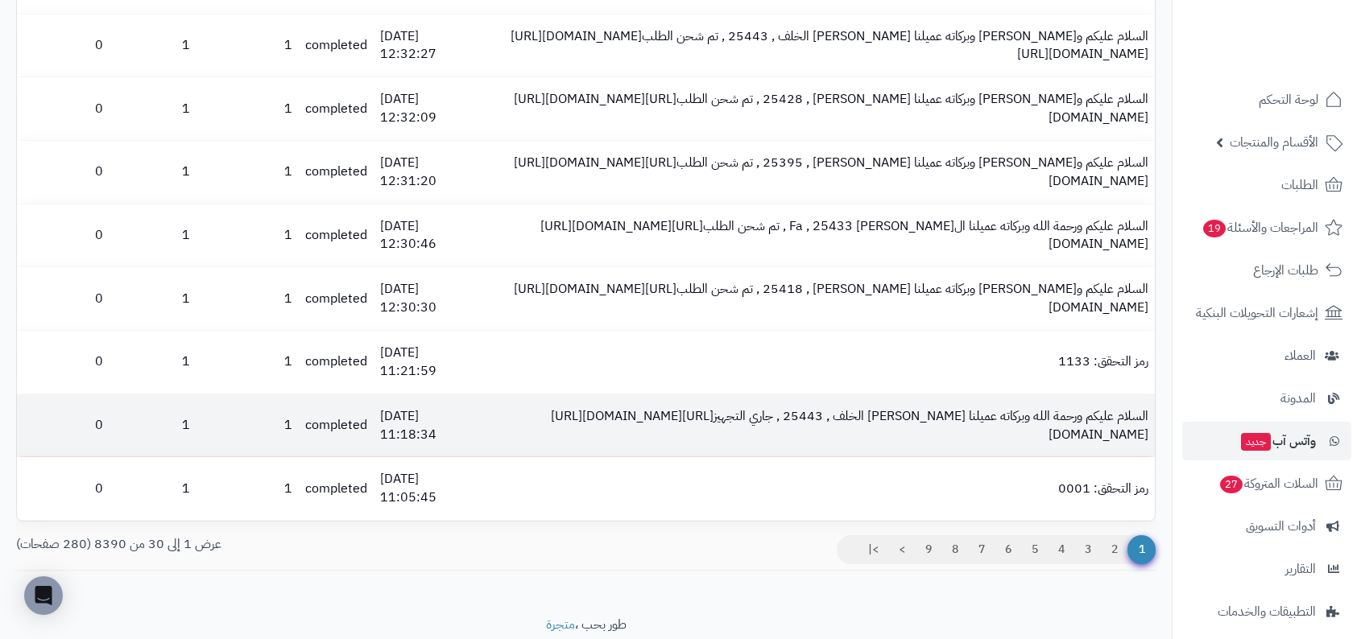
scroll to position [1651, 0]
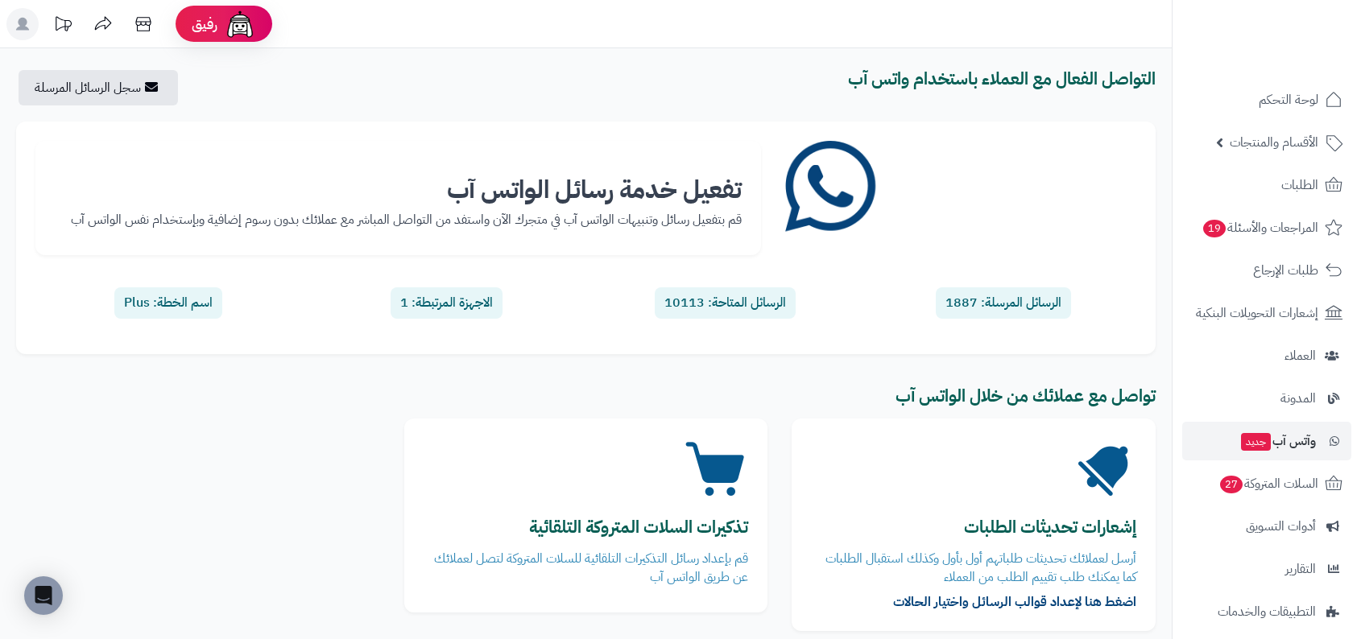
scroll to position [140, 0]
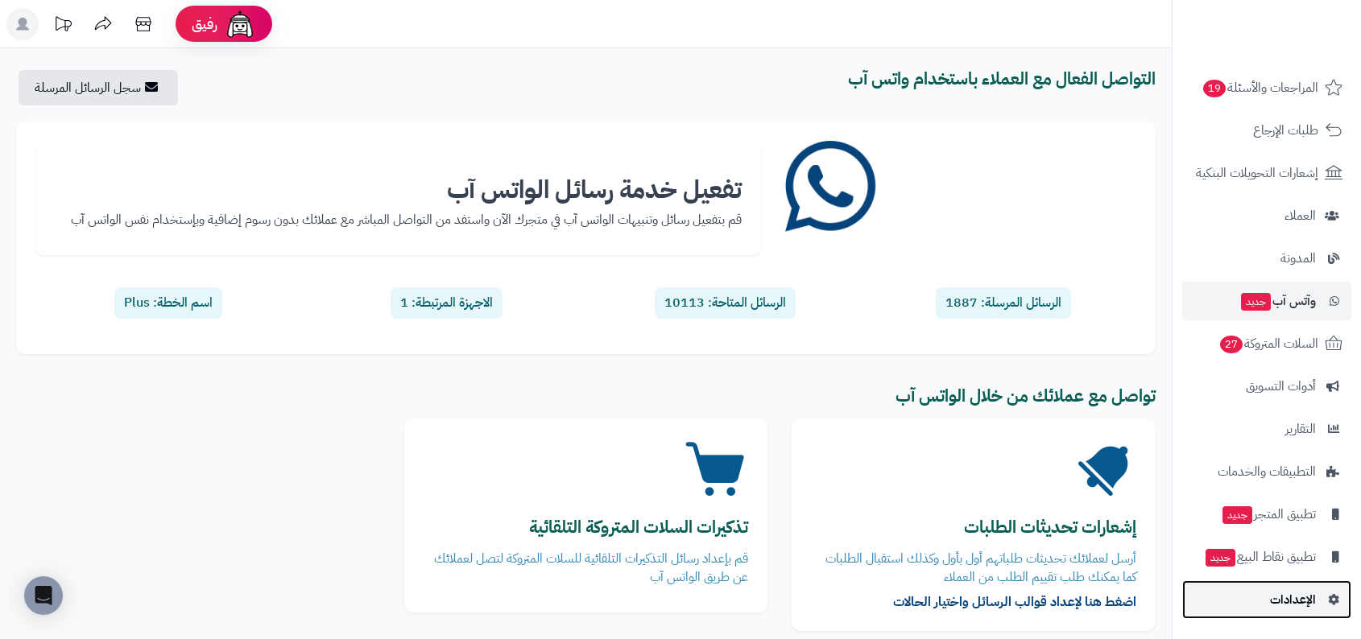
click at [1261, 611] on link "الإعدادات" at bounding box center [1266, 600] width 169 height 39
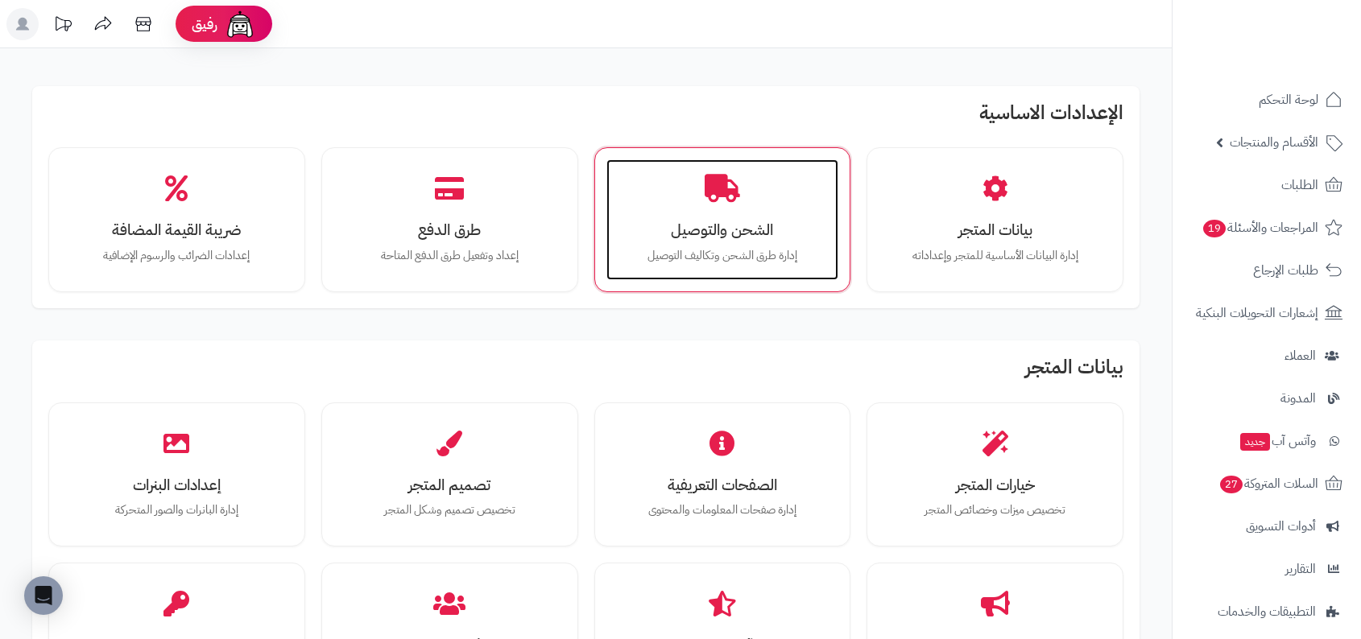
click at [727, 238] on h3 "الشحن والتوصيل" at bounding box center [722, 229] width 200 height 17
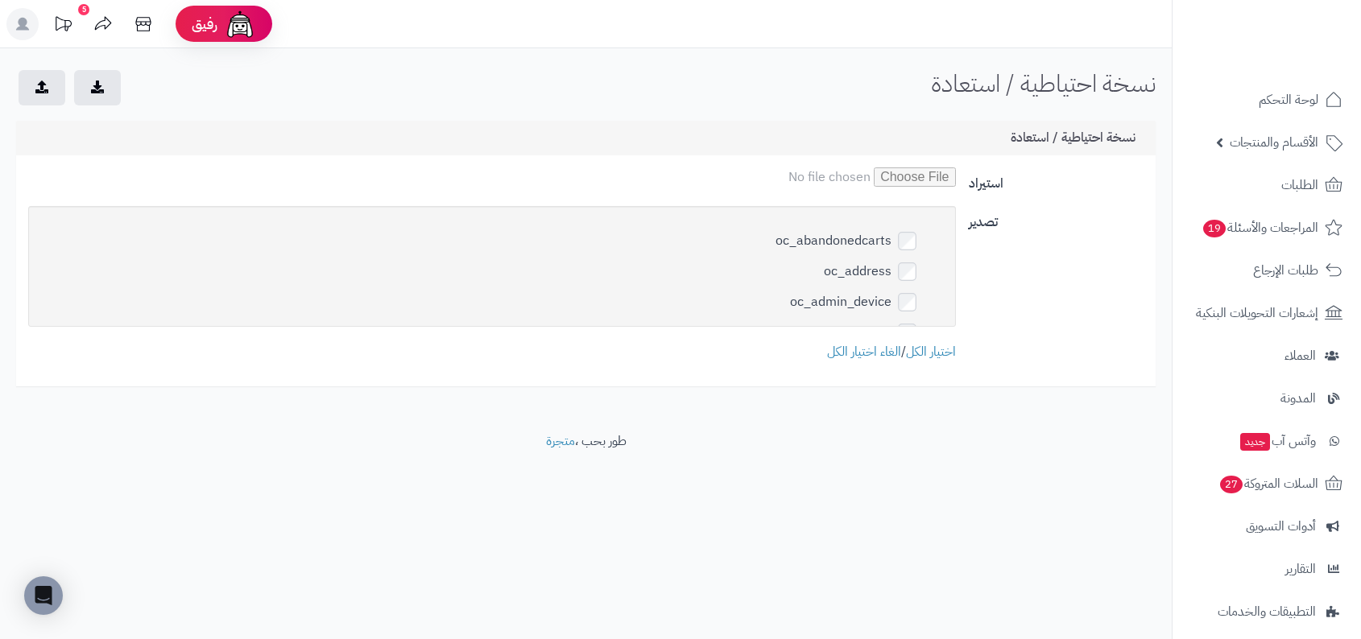
click at [874, 335] on div "oc_abandonedcarts oc_address oc_admin_device oc_affiliate oc_affiliate_activity…" at bounding box center [492, 283] width 940 height 155
click at [870, 347] on link "الغاء اختيار الكل" at bounding box center [864, 351] width 74 height 19
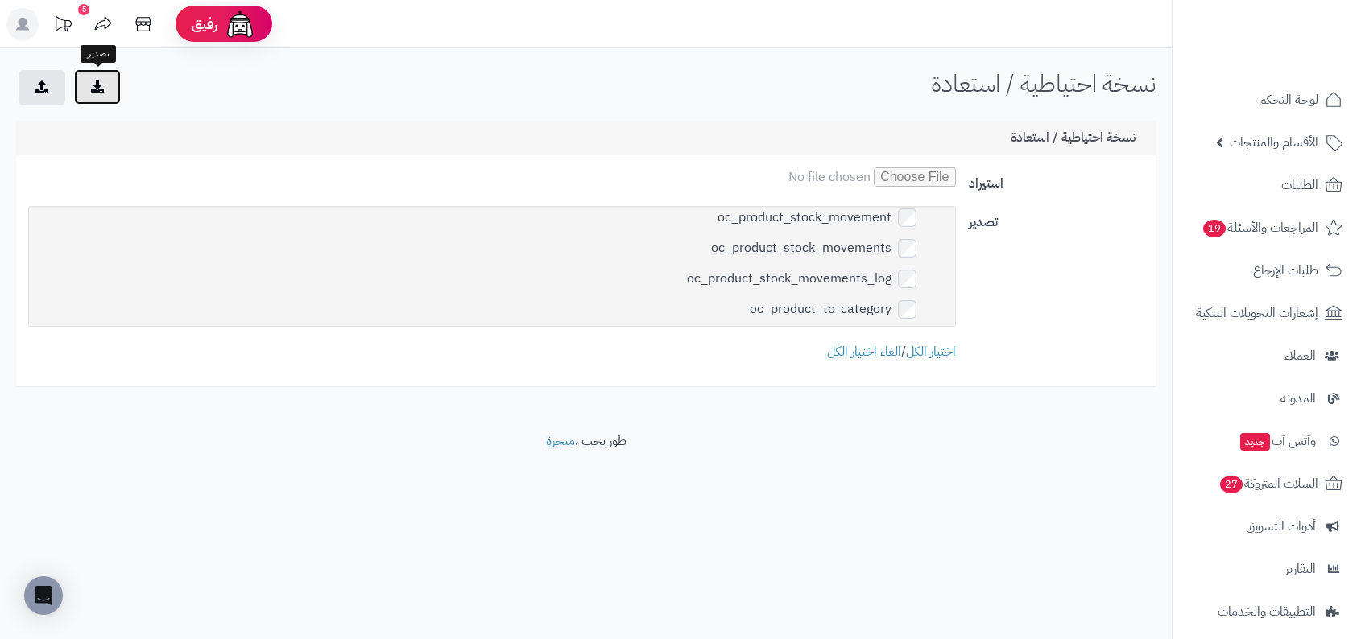
click at [118, 97] on button "submit" at bounding box center [97, 86] width 47 height 35
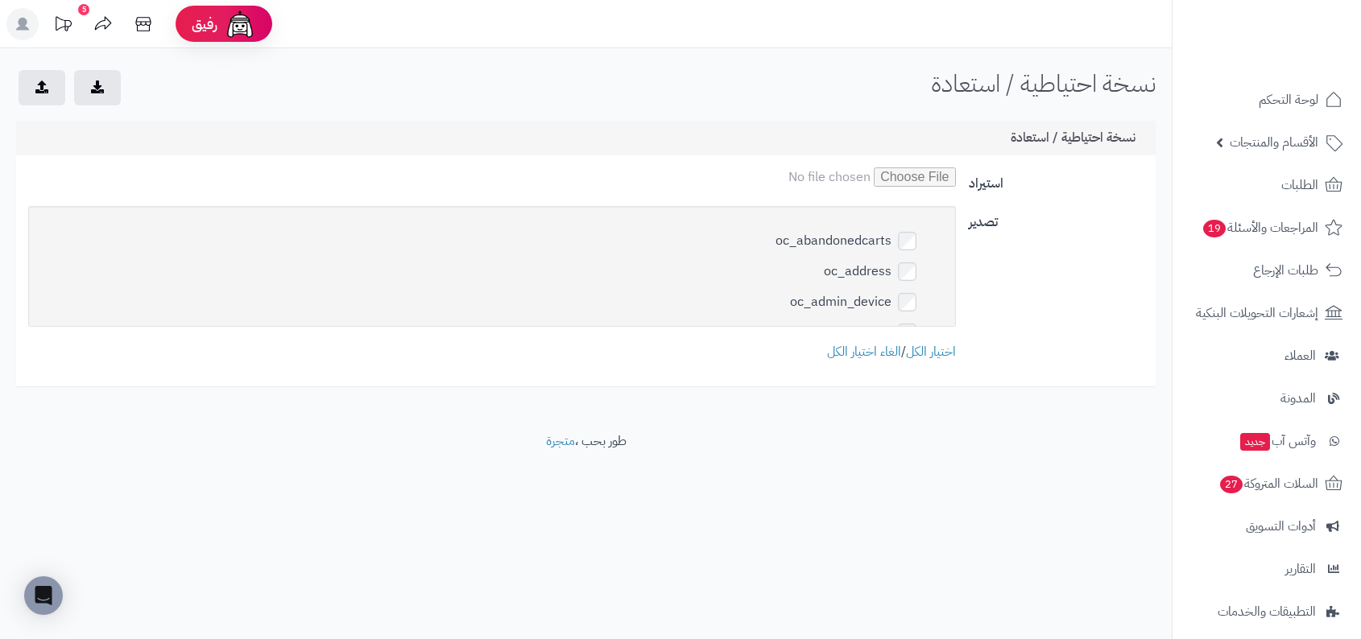
click at [867, 253] on div "oc_address" at bounding box center [491, 268] width 895 height 31
click at [845, 242] on label "oc_abandonedcarts" at bounding box center [856, 240] width 163 height 23
click at [100, 99] on button "submit" at bounding box center [97, 86] width 47 height 35
click at [795, 551] on div "رفيق ! 5 الطلبات معالجة مكتمل إرجاع المنتجات العملاء المتواجدون الان 10597 عملا…" at bounding box center [680, 319] width 1361 height 639
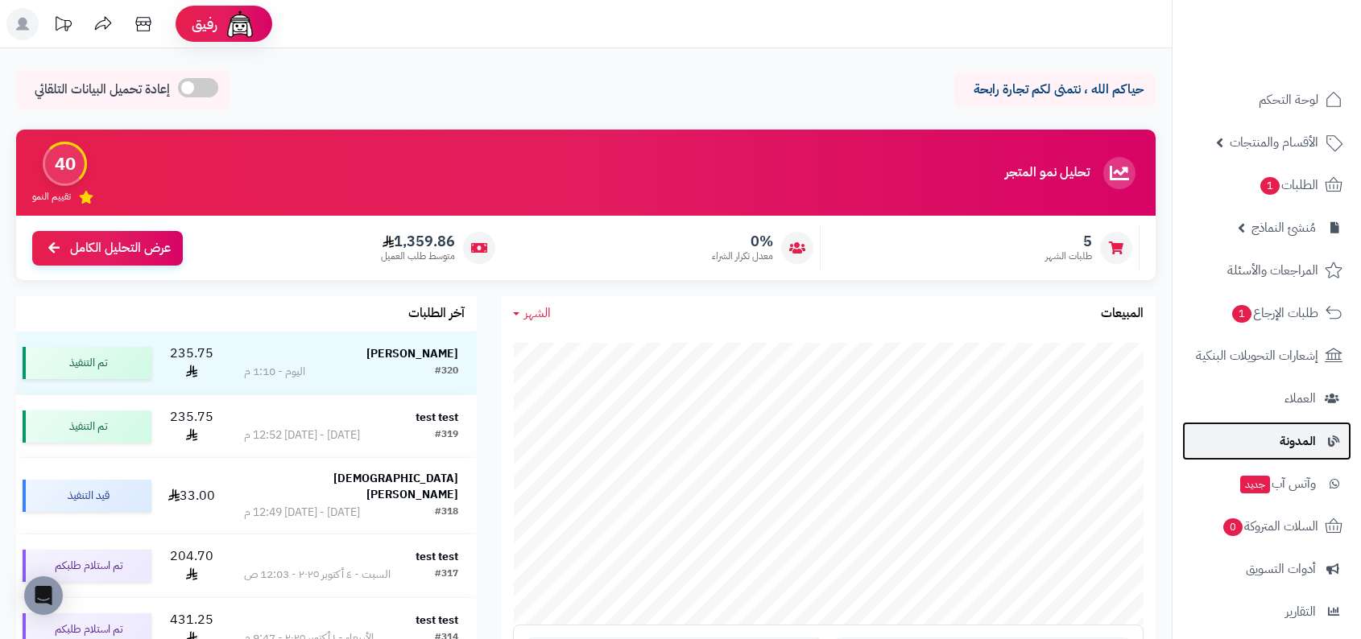
click at [1299, 440] on span "المدونة" at bounding box center [1297, 441] width 36 height 23
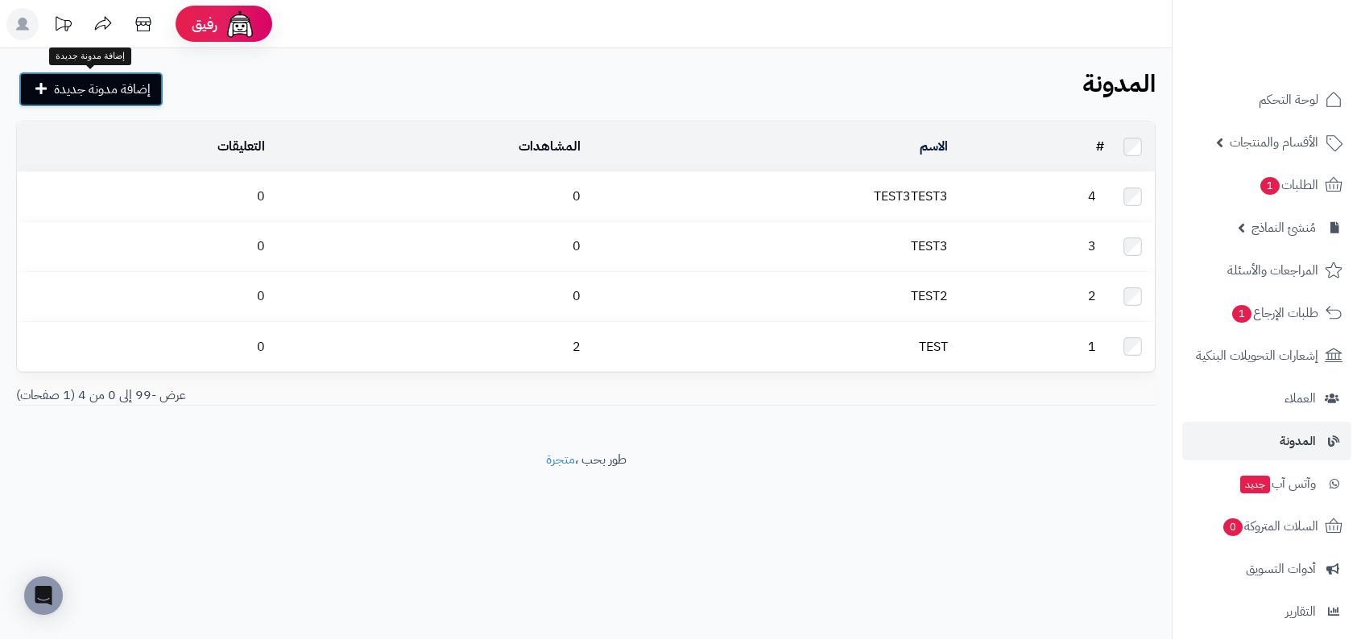
click at [142, 95] on span "إضافة مدونة جديدة" at bounding box center [102, 89] width 97 height 19
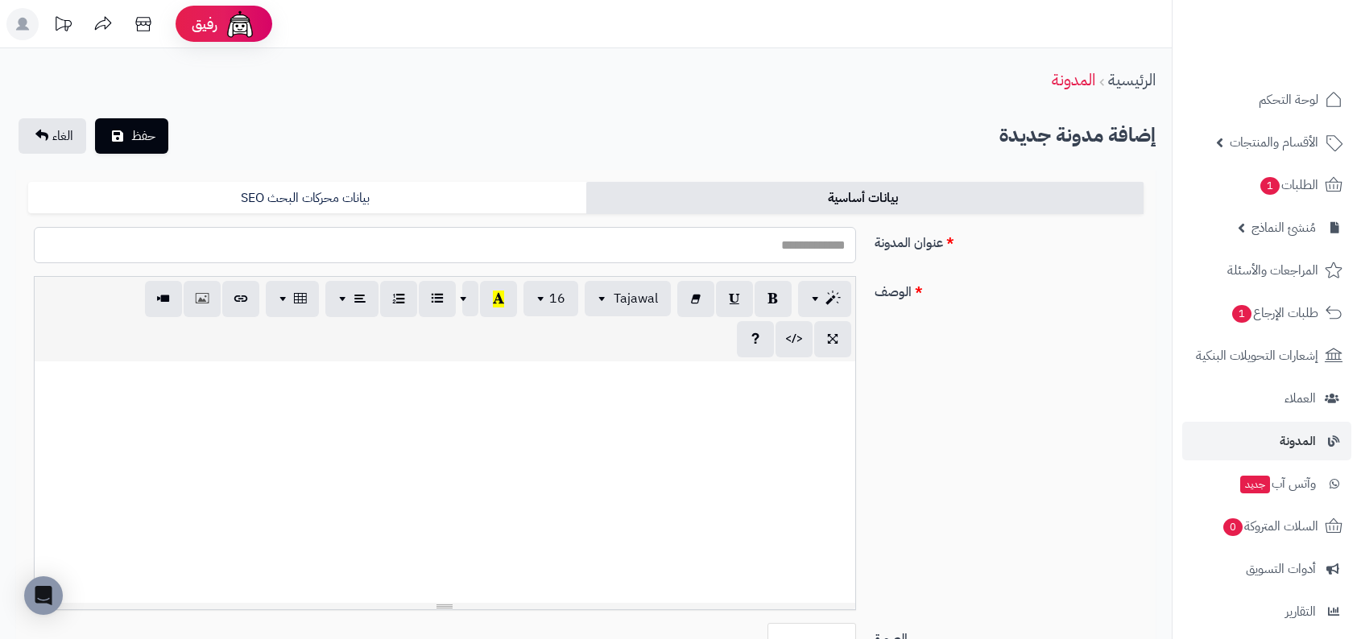
click at [770, 230] on input "عنوان المدونة" at bounding box center [445, 245] width 822 height 36
type input "****"
click at [605, 441] on div at bounding box center [445, 483] width 820 height 242
click at [158, 146] on button "حفظ" at bounding box center [131, 135] width 73 height 35
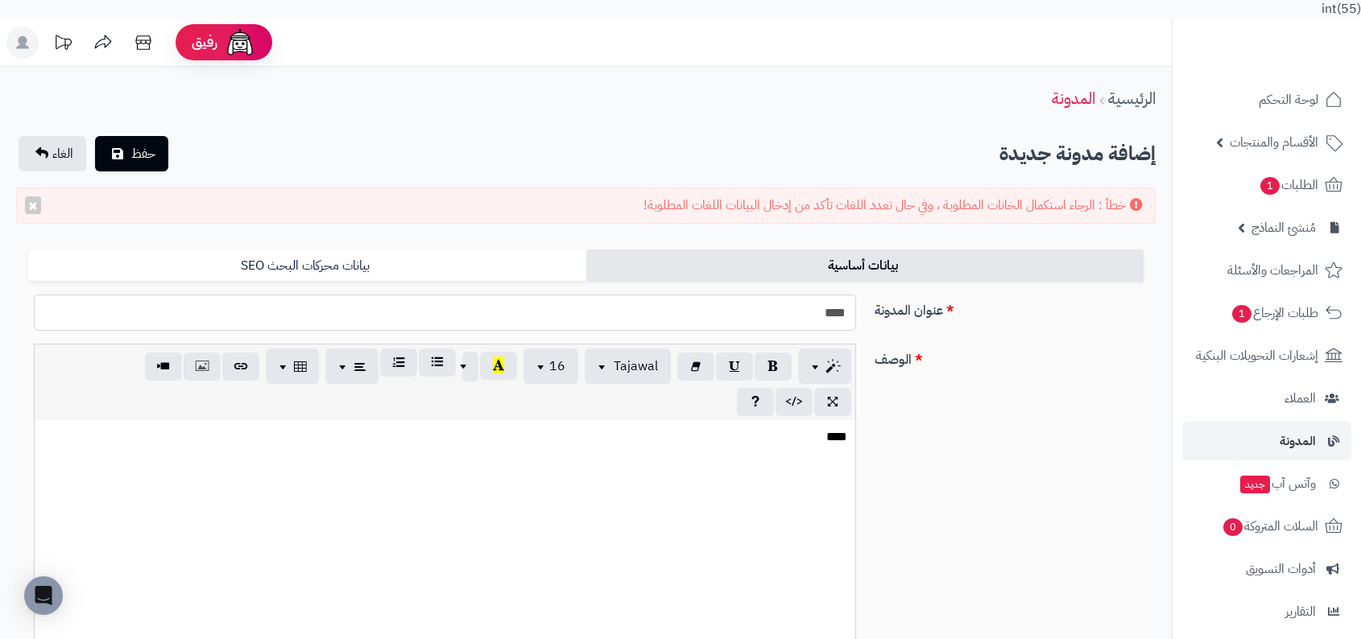
click at [645, 298] on input "****" at bounding box center [445, 313] width 822 height 36
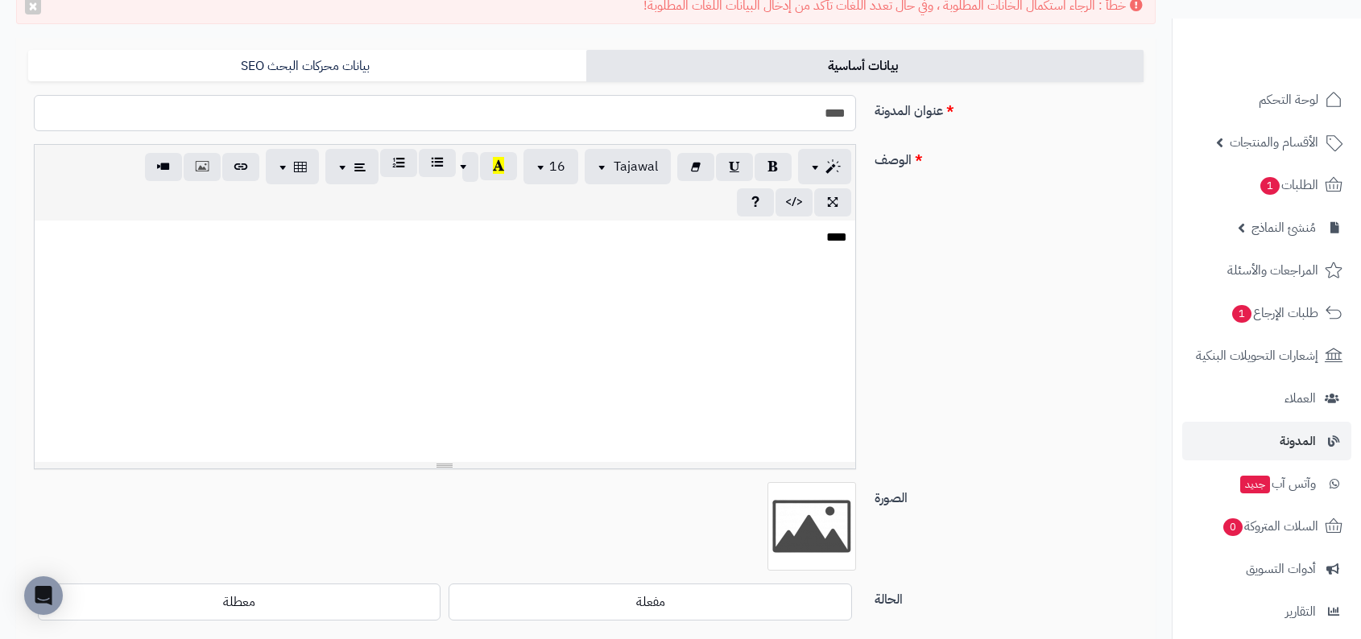
scroll to position [139, 0]
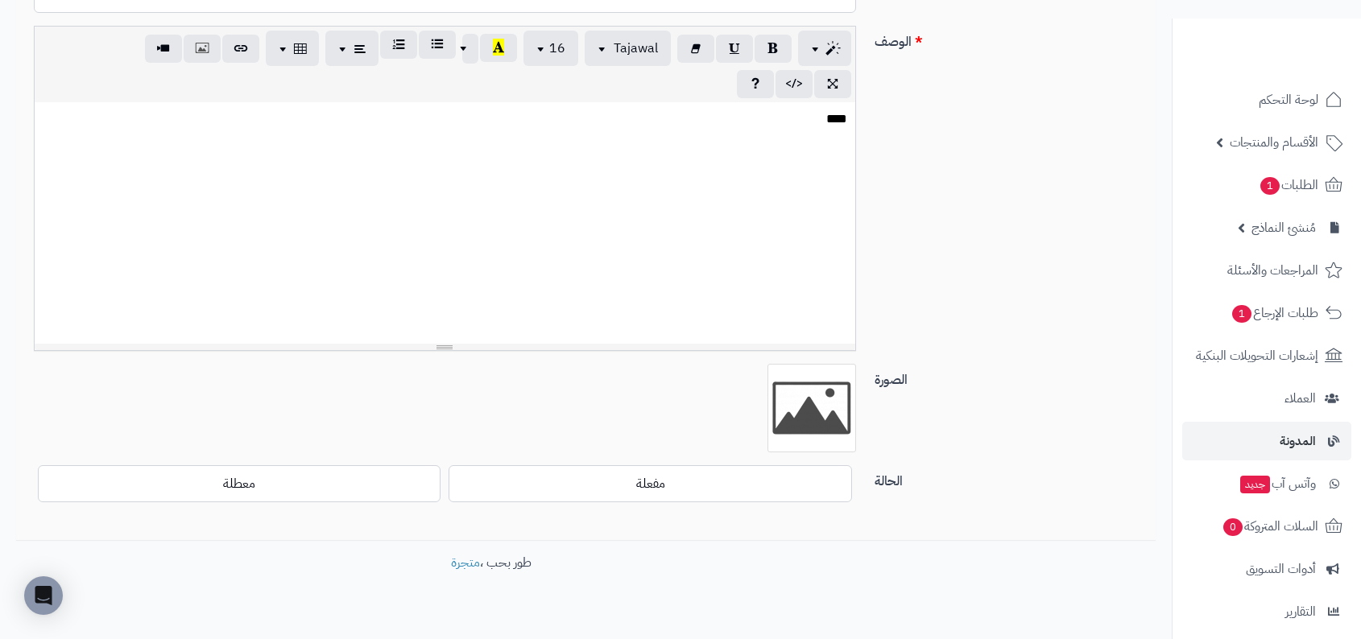
click at [687, 183] on div "****" at bounding box center [445, 223] width 820 height 242
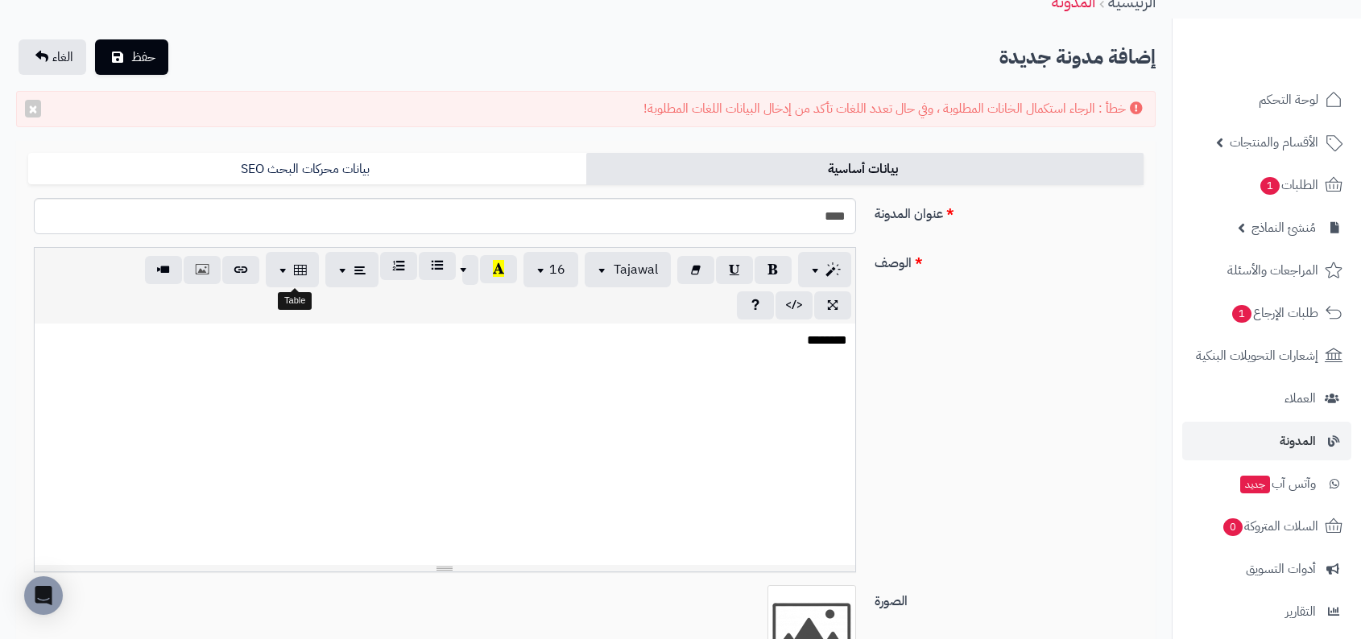
scroll to position [89, 0]
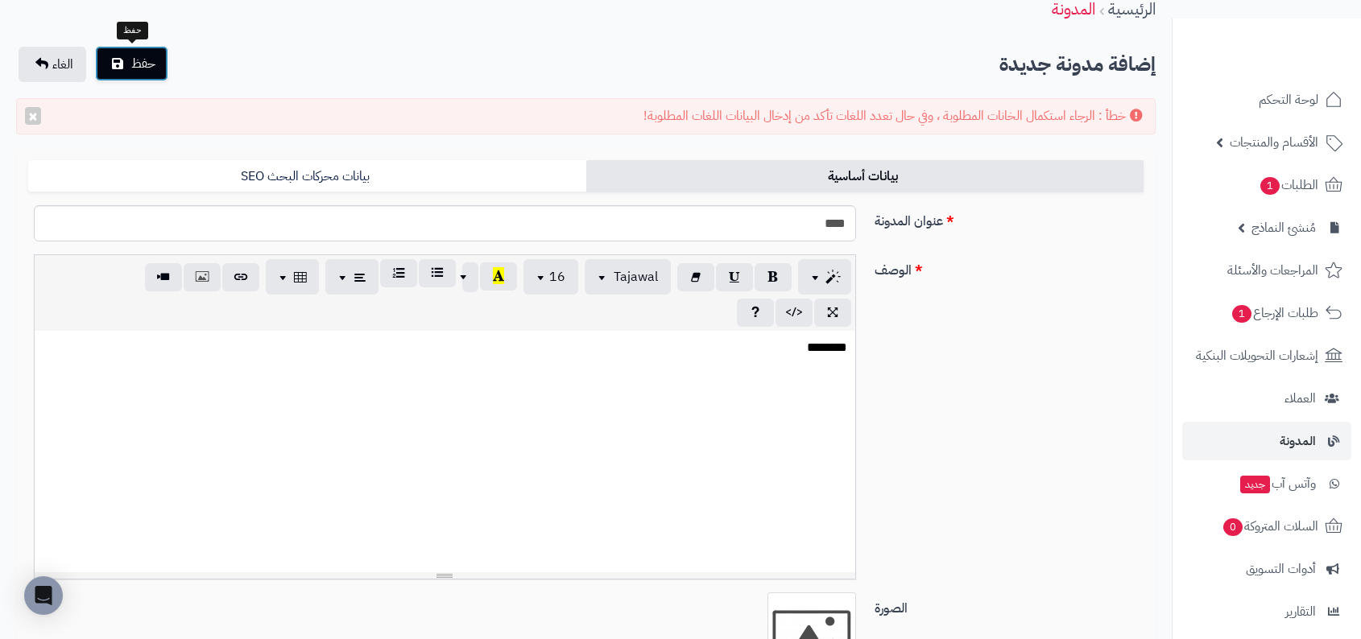
click at [139, 59] on span "حفظ" at bounding box center [143, 63] width 24 height 19
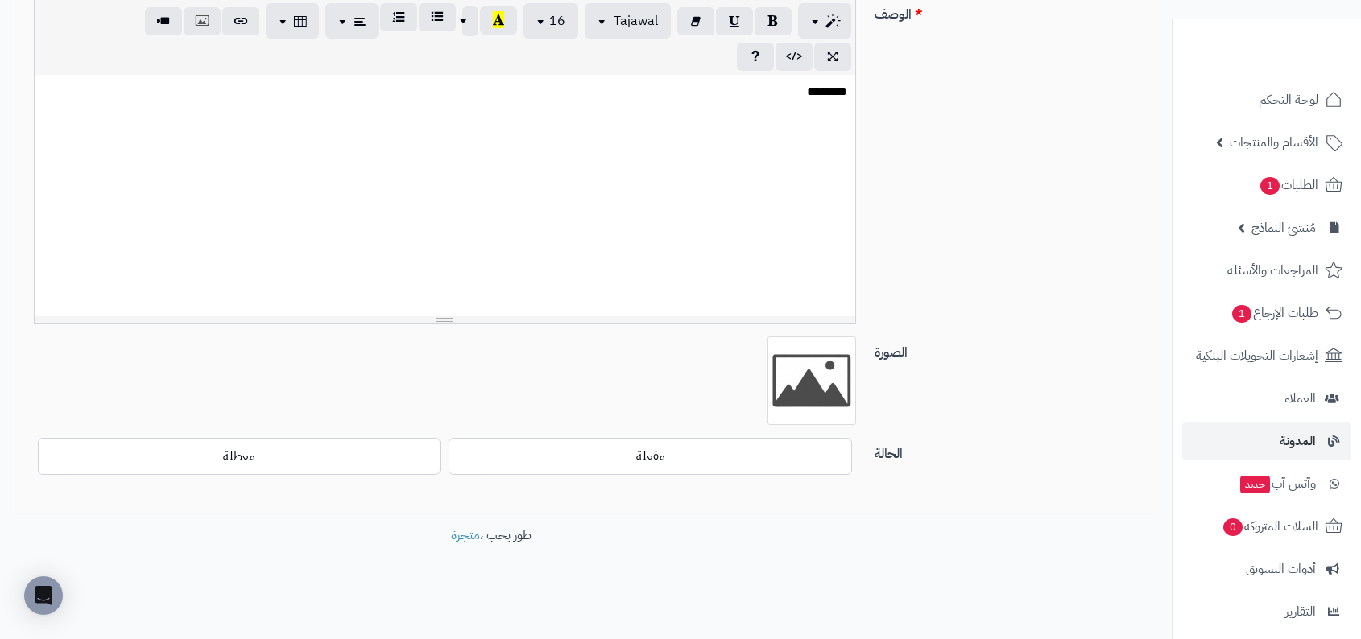
click at [694, 473] on div "مفعلة معطلة" at bounding box center [445, 456] width 822 height 37
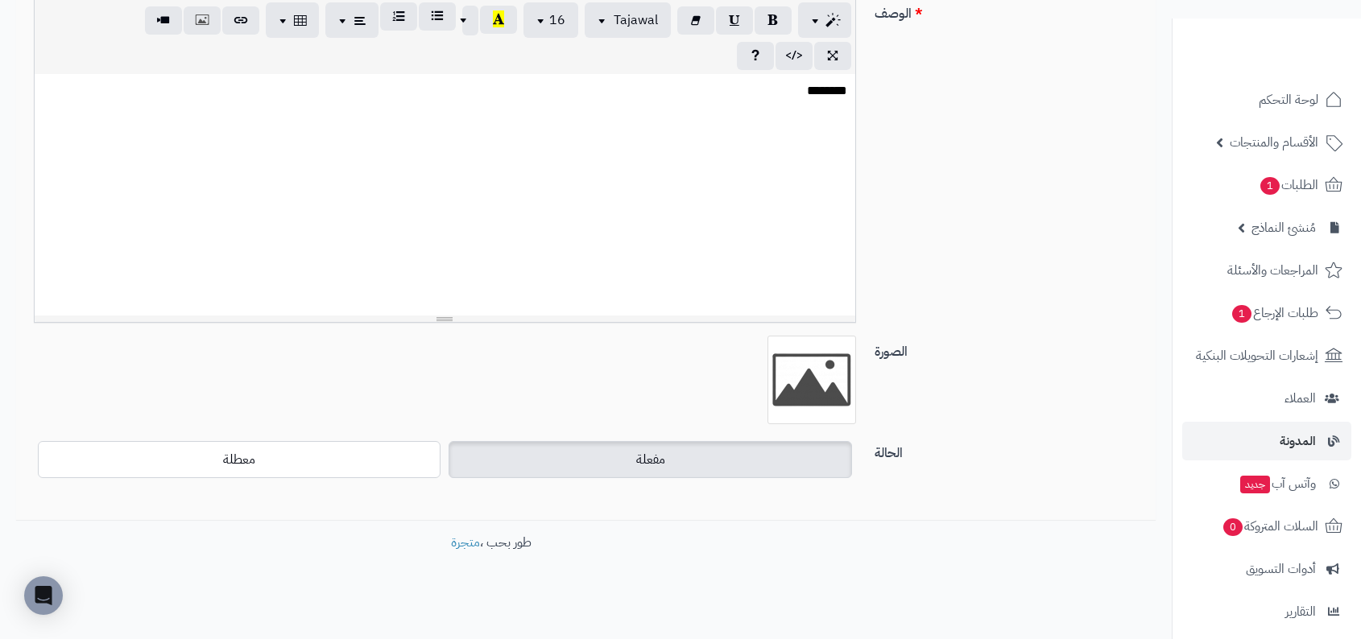
scroll to position [352, 0]
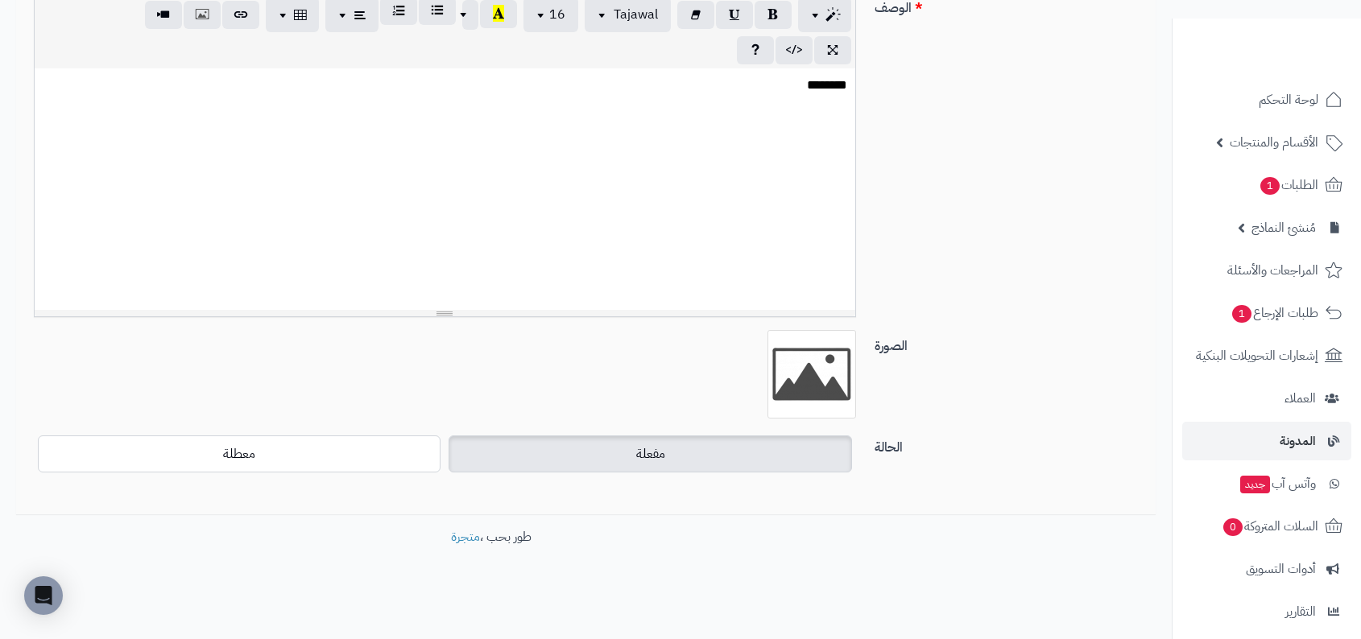
click at [692, 454] on label "مفعلة" at bounding box center [649, 454] width 403 height 37
click at [734, 195] on div "********" at bounding box center [445, 189] width 820 height 242
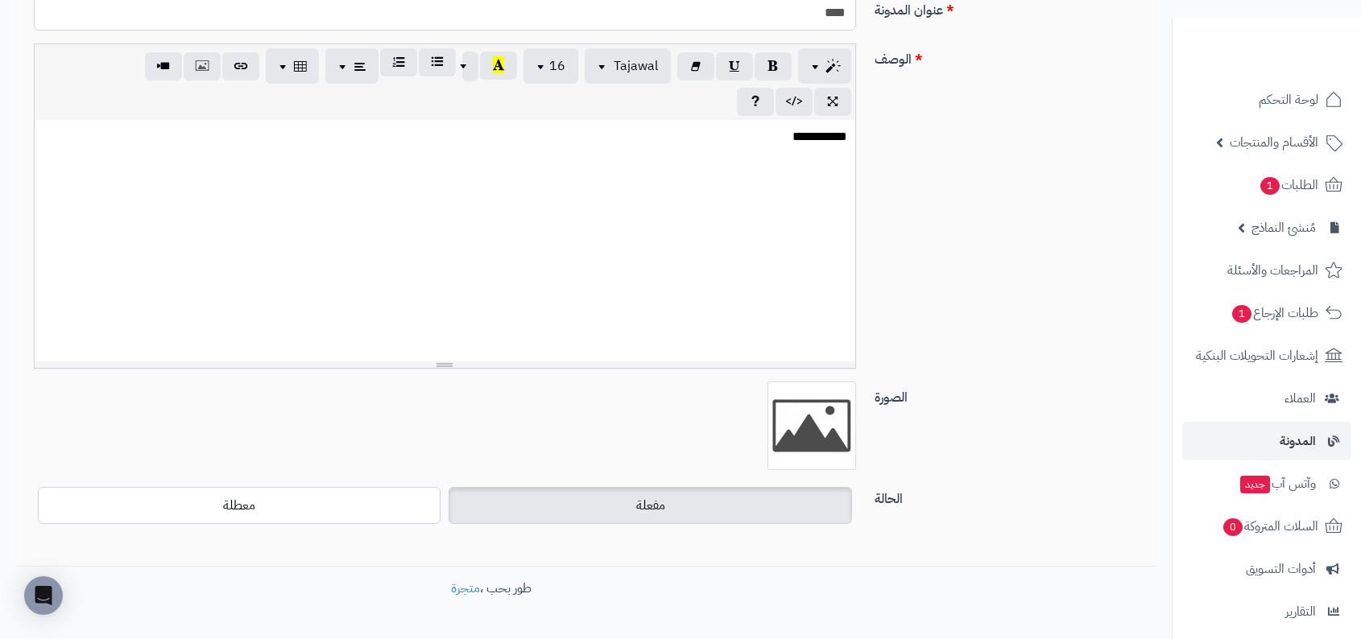
scroll to position [126, 0]
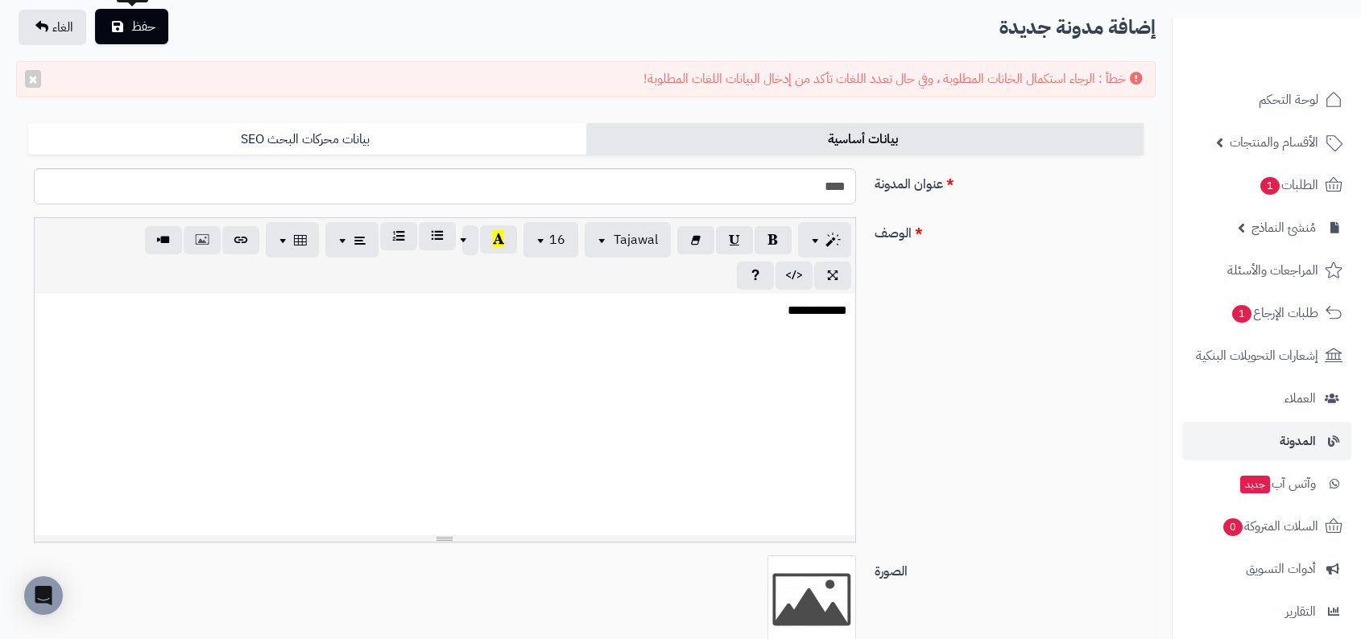
click at [167, 35] on button "حفظ" at bounding box center [131, 26] width 73 height 35
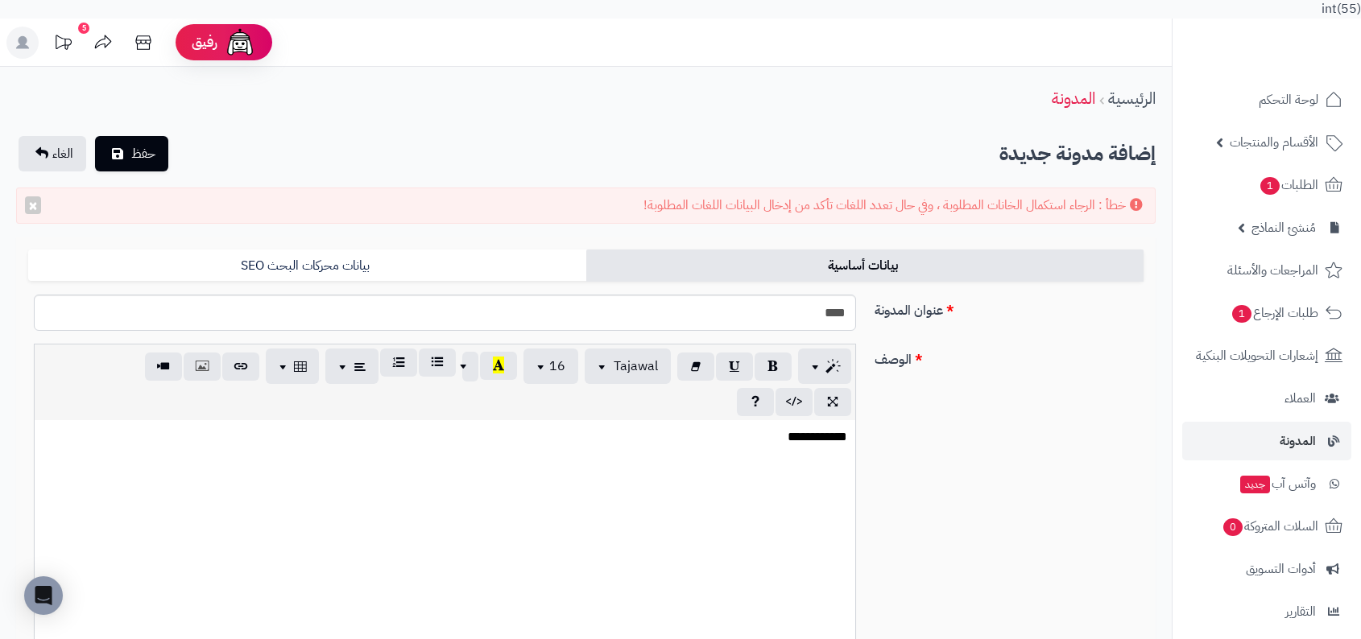
click at [787, 199] on div "خطأ : الرجاء استكمال الخانات المطلوبة ، وفي حال تعدد اللغات تأكد من إدخال البيا…" at bounding box center [585, 206] width 1139 height 36
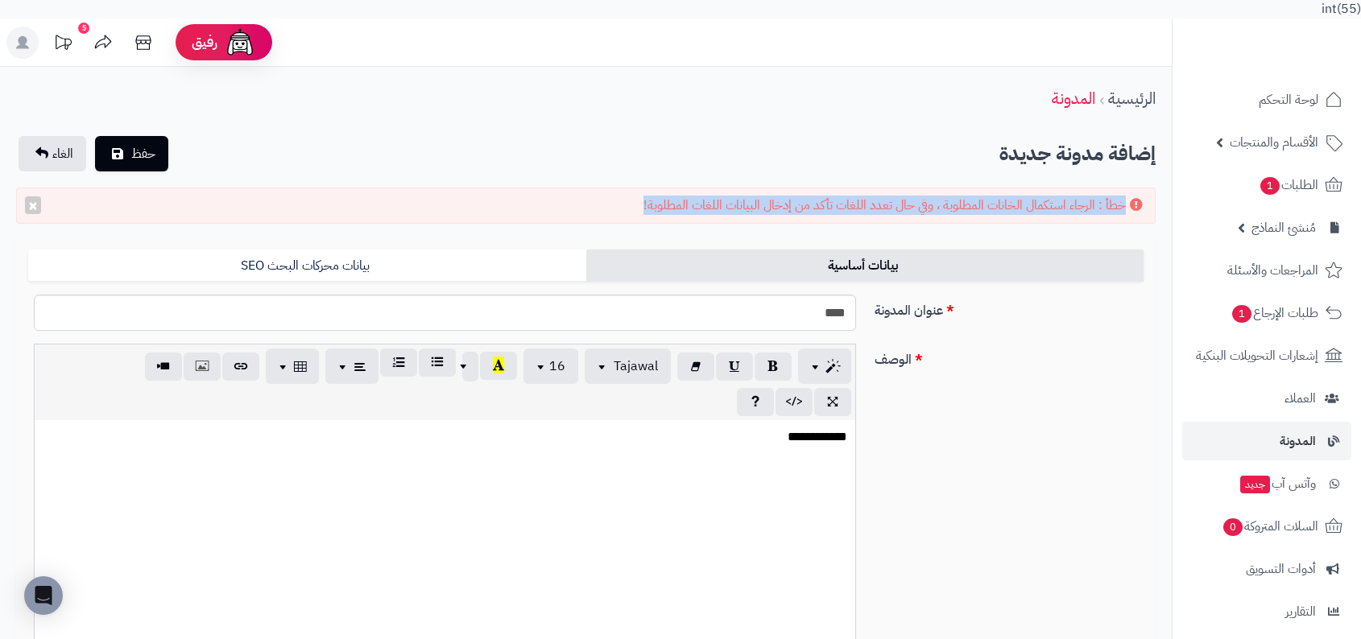
copy div "خطأ : الرجاء استكمال الخانات المطلوبة ، وفي حال تعدد اللغات تأكد من إدخال البيا…"
click at [779, 467] on div "**********" at bounding box center [445, 541] width 820 height 242
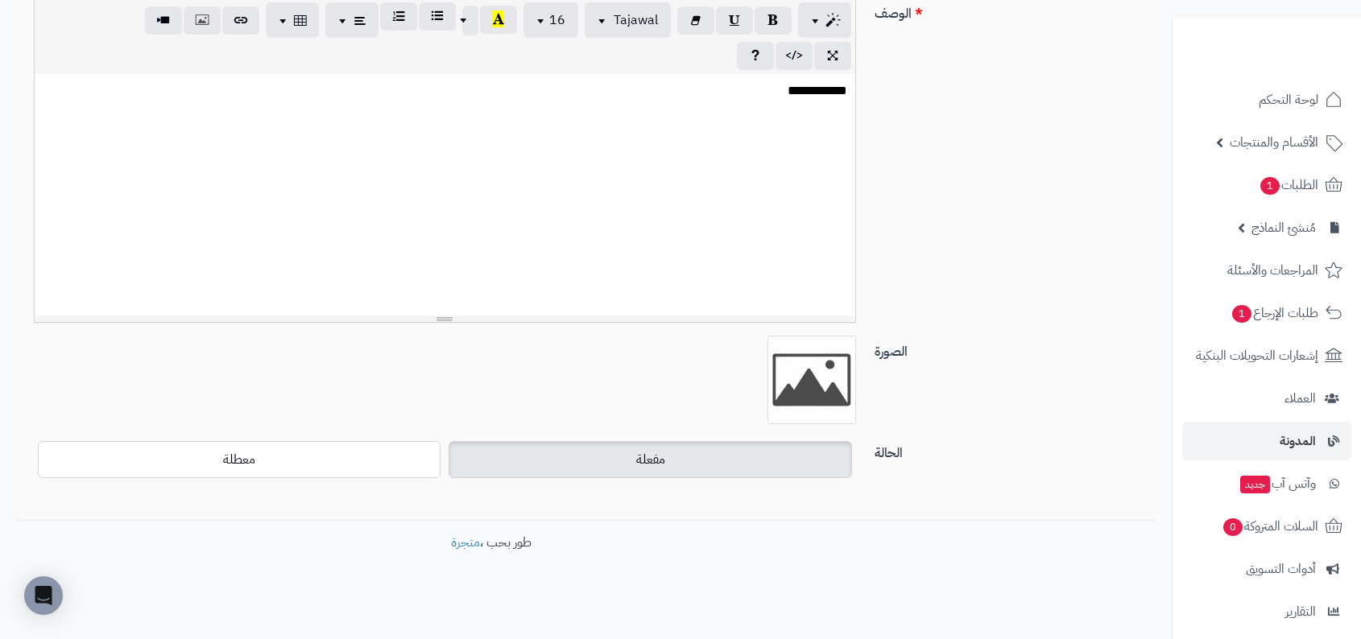
scroll to position [354, 0]
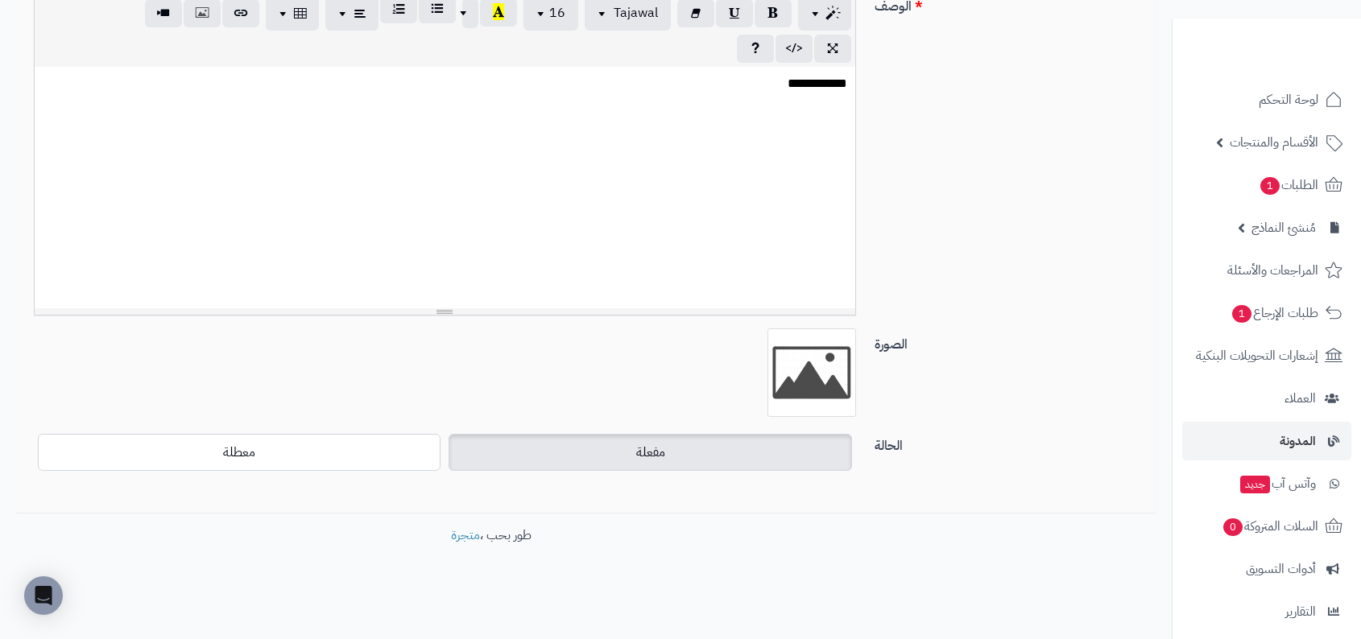
click at [749, 463] on label "مفعلة" at bounding box center [649, 452] width 403 height 37
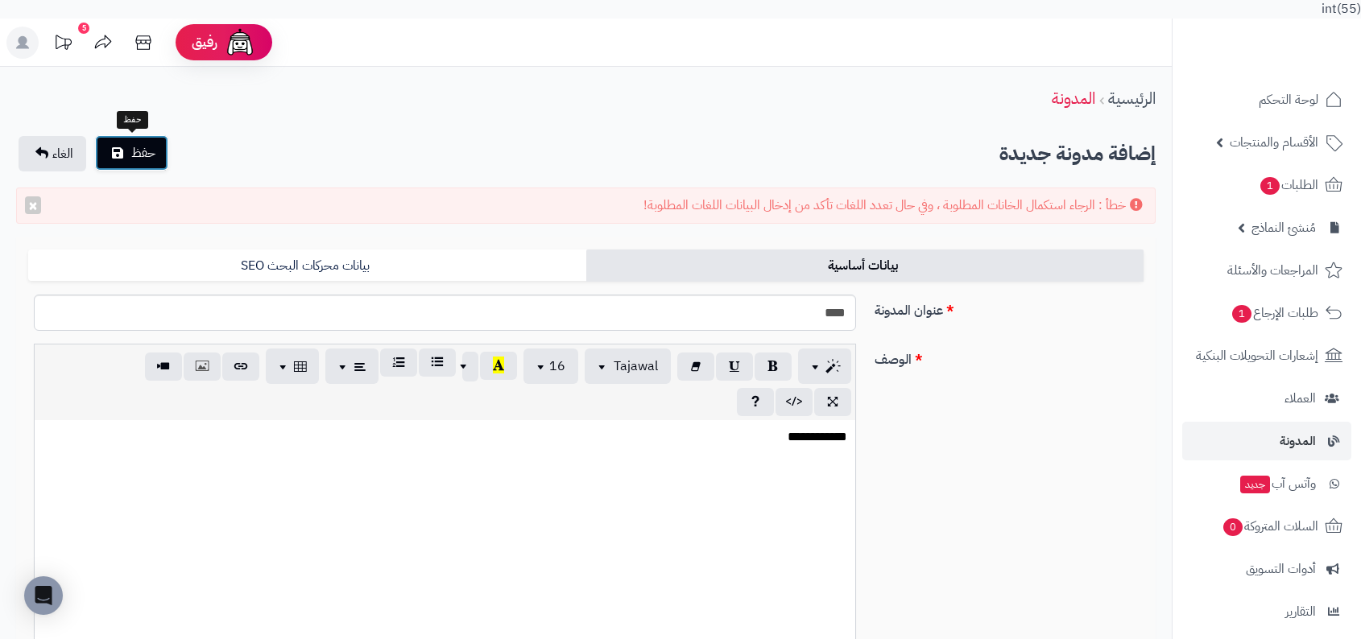
click at [139, 154] on span "حفظ" at bounding box center [143, 152] width 24 height 19
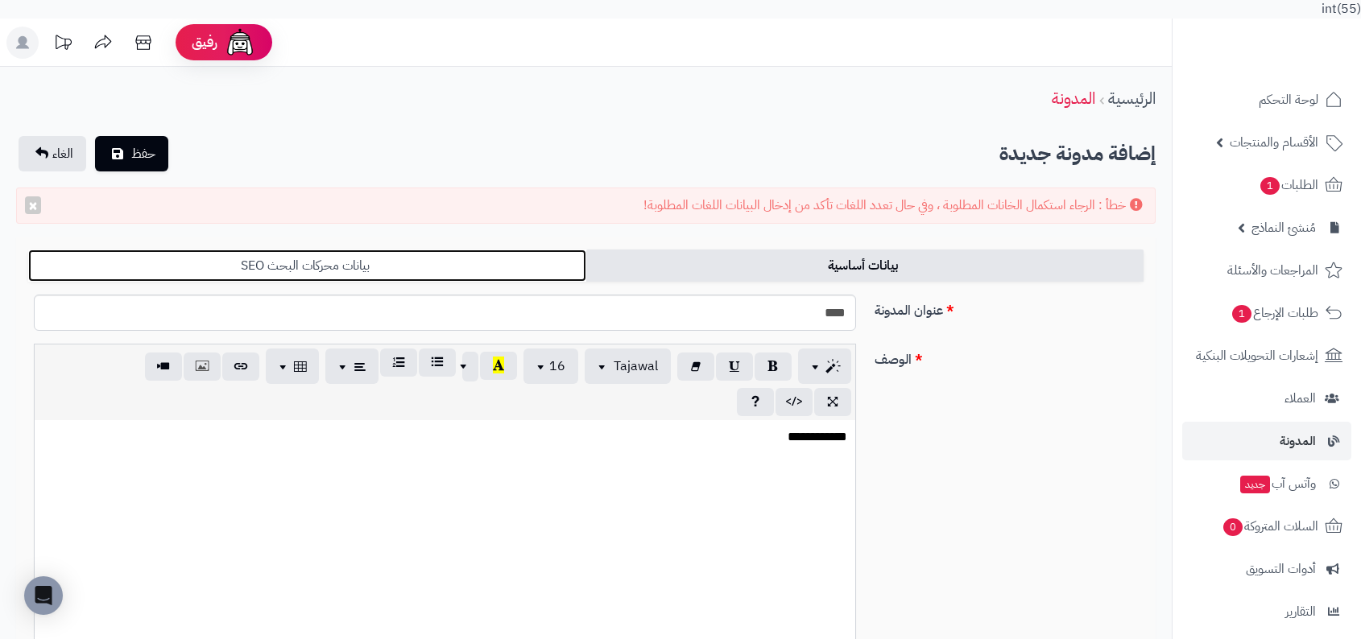
click at [459, 266] on link "بيانات محركات البحث SEO" at bounding box center [307, 266] width 558 height 32
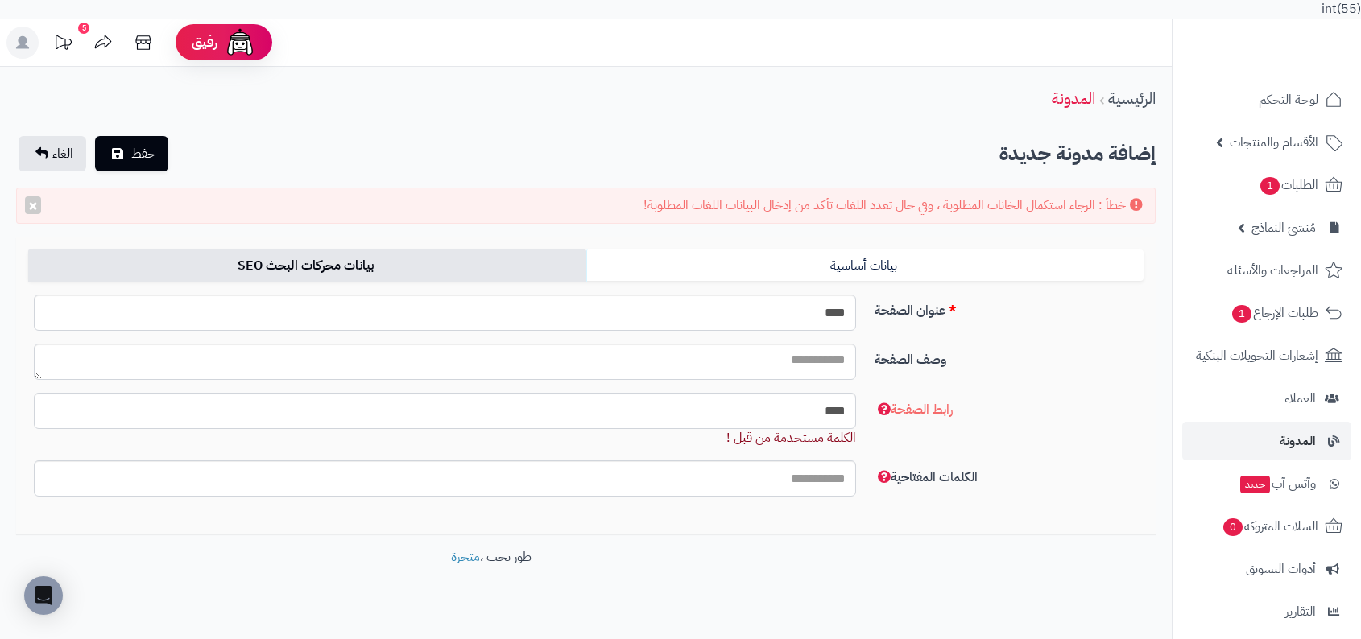
click at [841, 239] on div "**********" at bounding box center [585, 386] width 1139 height 297
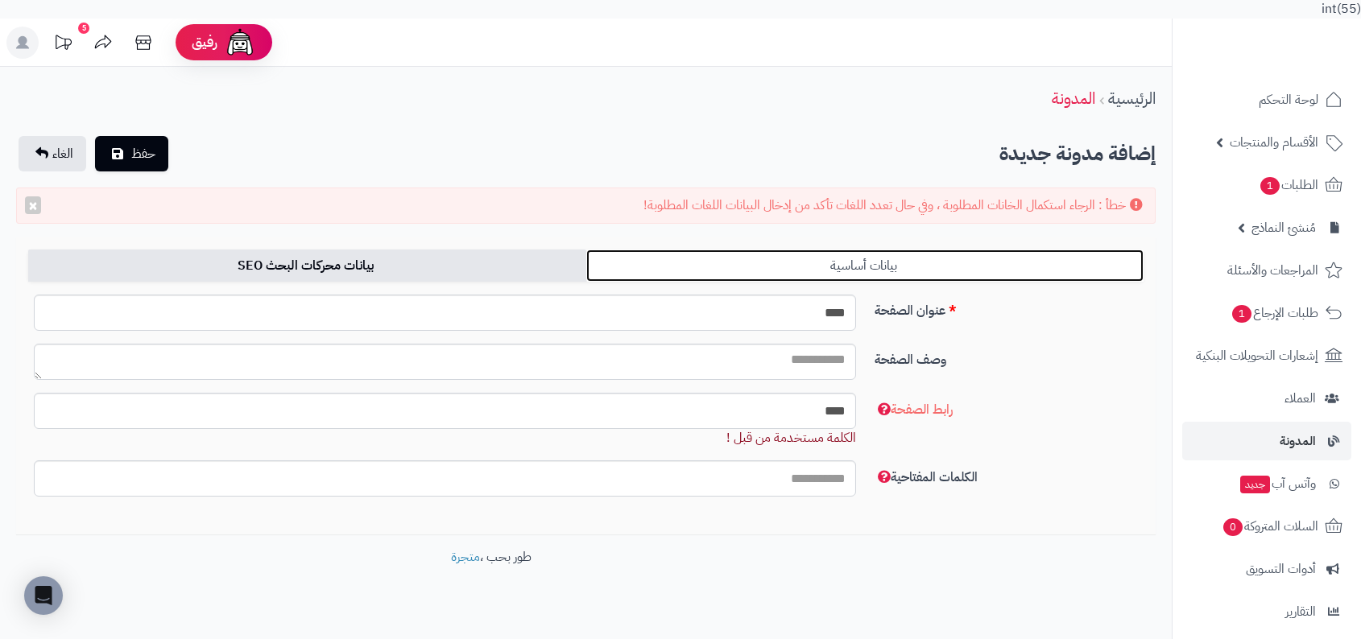
click at [832, 257] on link "بيانات أساسية" at bounding box center [865, 266] width 558 height 32
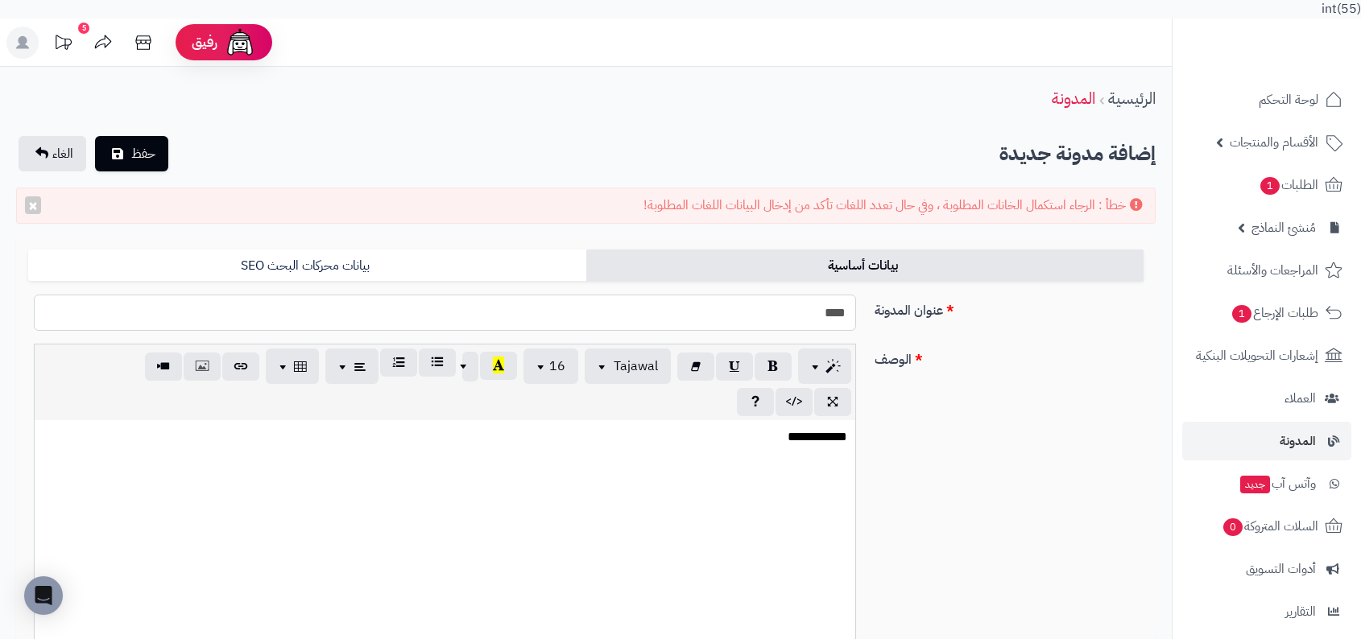
click at [788, 313] on input "****" at bounding box center [445, 313] width 822 height 36
type input "******"
click at [137, 151] on span "حفظ" at bounding box center [143, 152] width 24 height 19
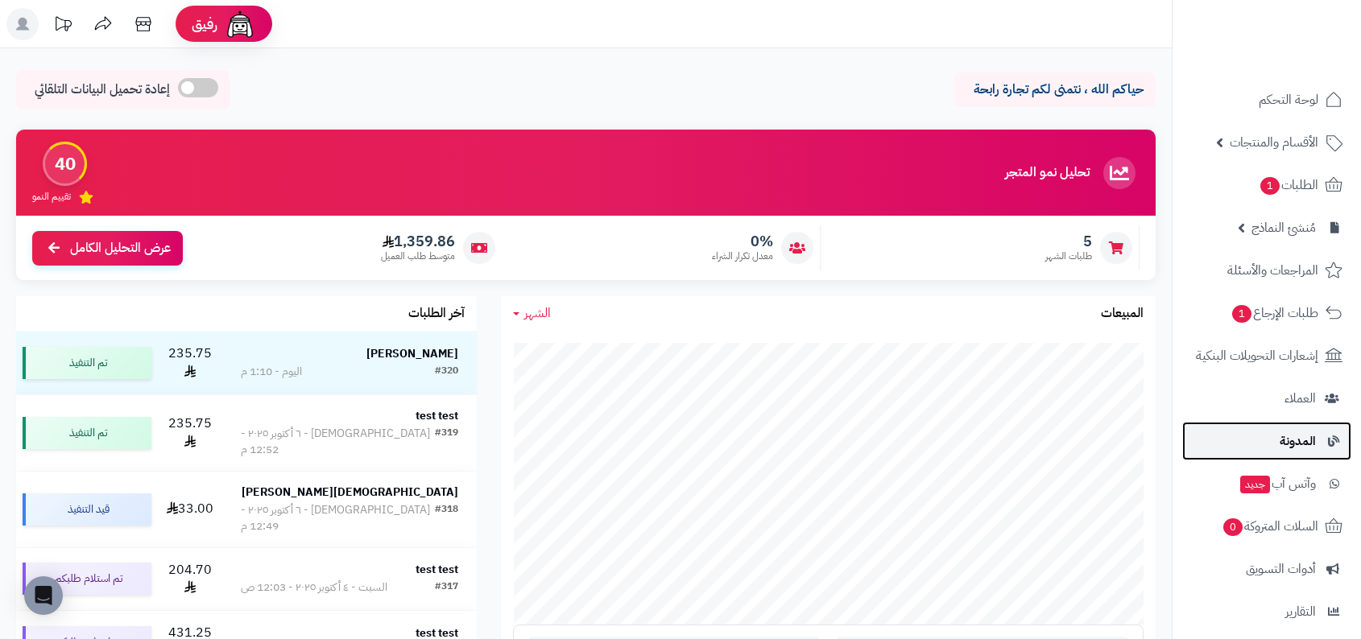
click at [1292, 444] on span "المدونة" at bounding box center [1297, 441] width 36 height 23
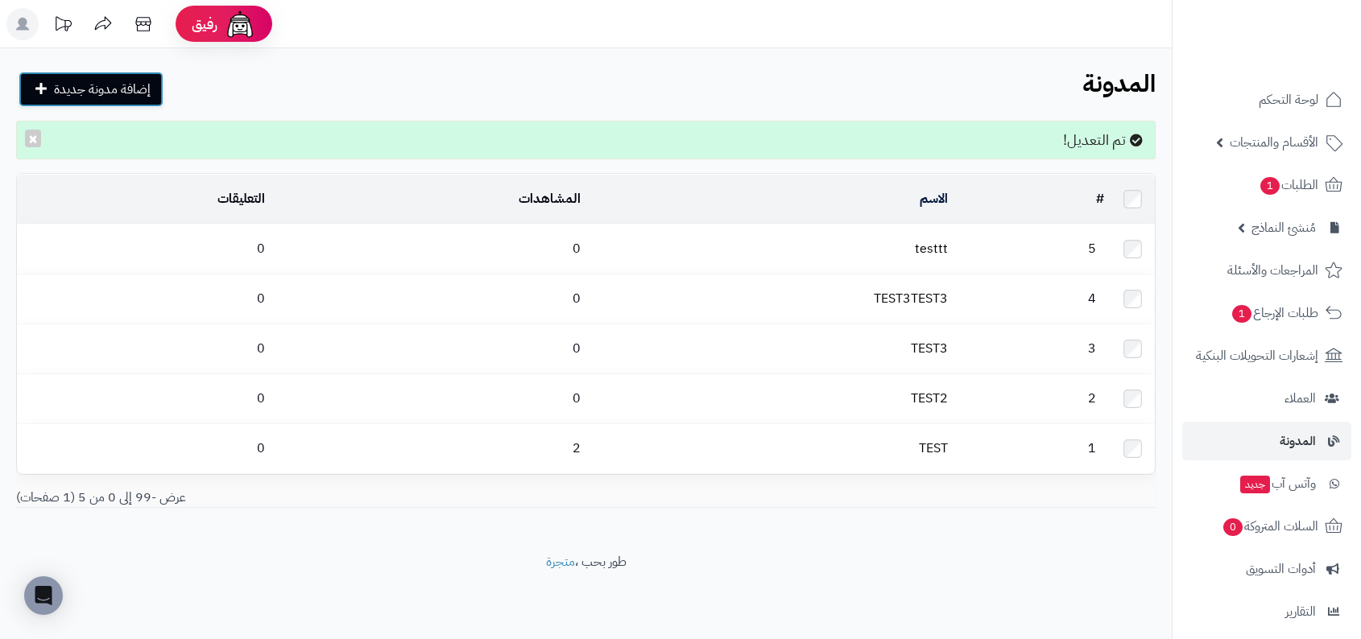
click at [118, 94] on span "إضافة مدونة جديدة" at bounding box center [102, 89] width 97 height 19
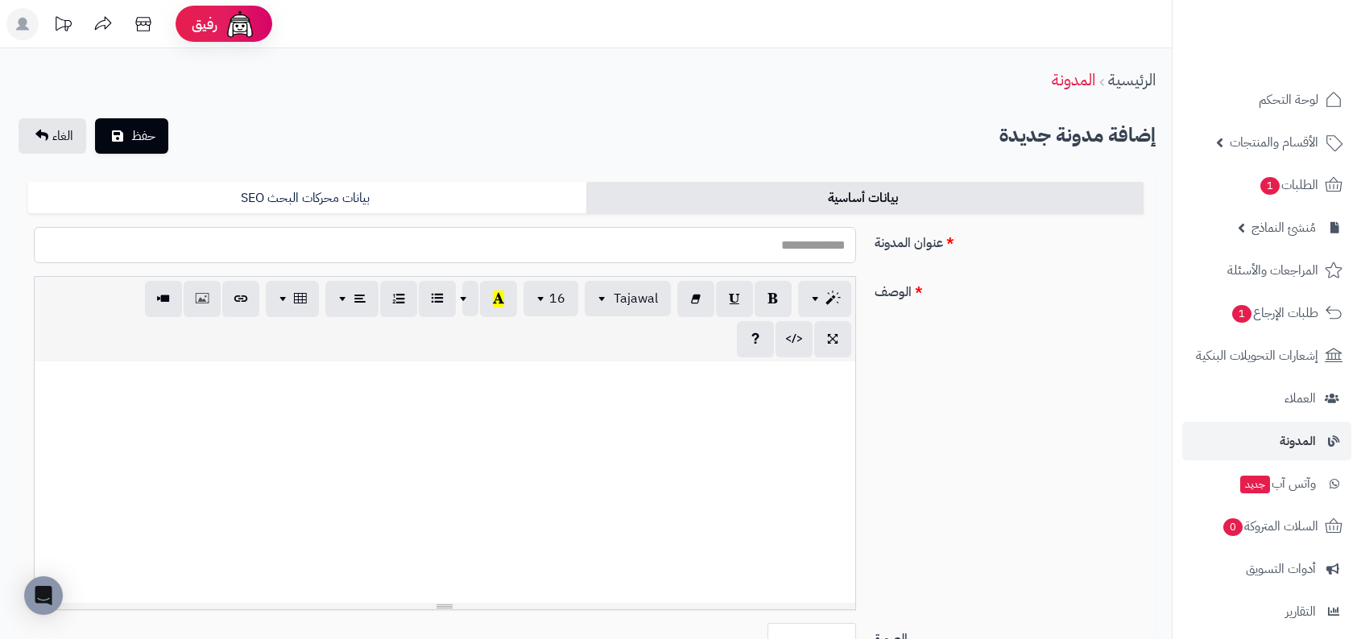
click at [826, 245] on input "عنوان المدونة" at bounding box center [445, 245] width 822 height 36
type input "****"
click at [642, 419] on div at bounding box center [445, 483] width 820 height 242
paste div
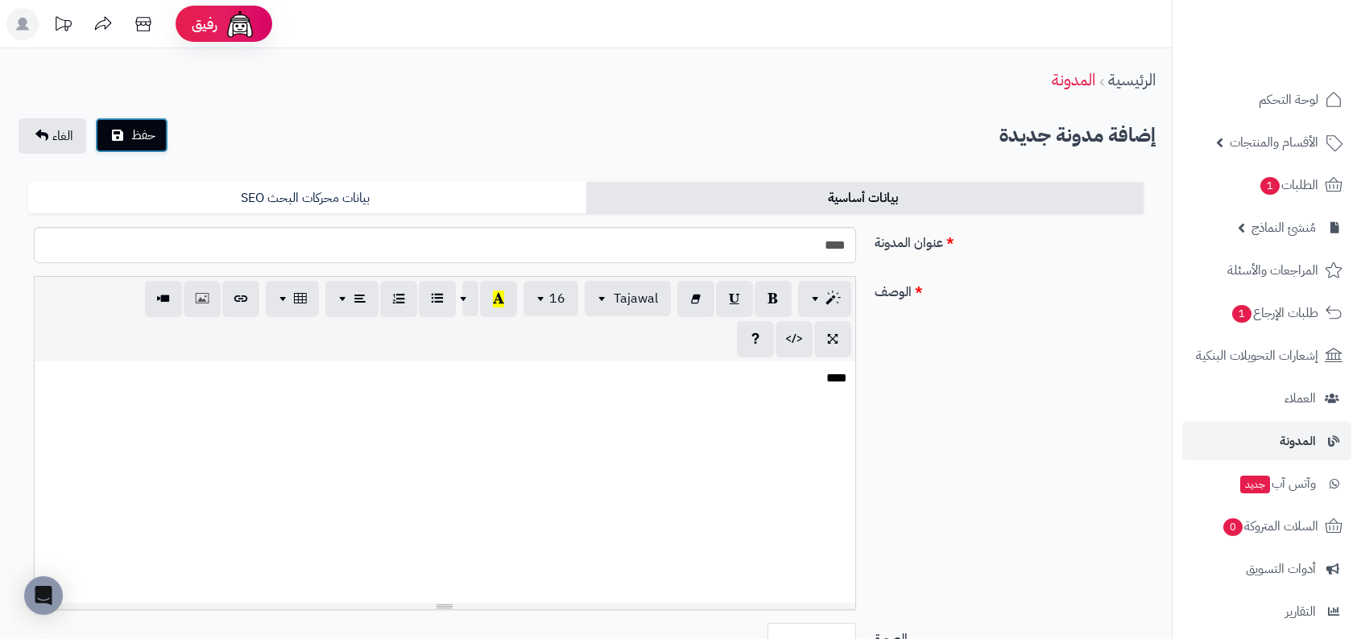
click at [155, 137] on button "حفظ" at bounding box center [131, 135] width 73 height 35
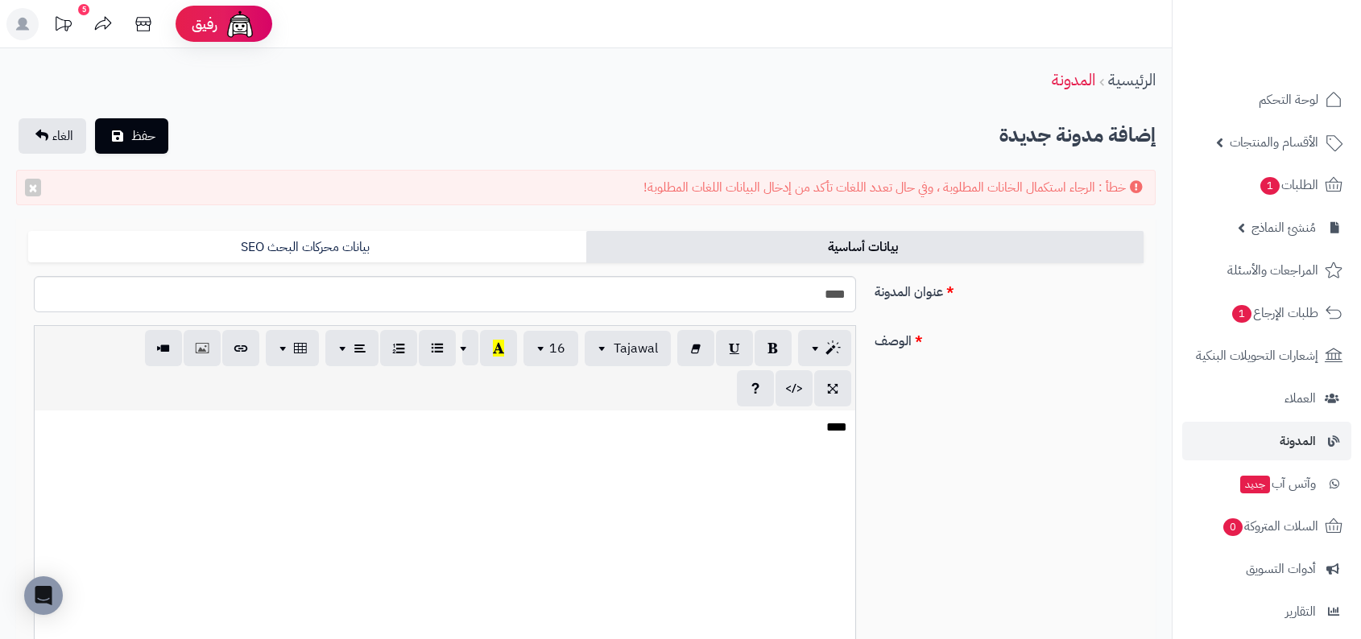
click at [653, 403] on div "p blockquote pre h1 h2 h3 h4 h5 h6 Tajawal Arial Arial Black Comic Sans MS Cour…" at bounding box center [445, 368] width 820 height 85
click at [798, 287] on input "****" at bounding box center [445, 294] width 822 height 36
type input "******"
click at [131, 141] on span "حفظ" at bounding box center [143, 135] width 24 height 19
